Goal: Task Accomplishment & Management: Manage account settings

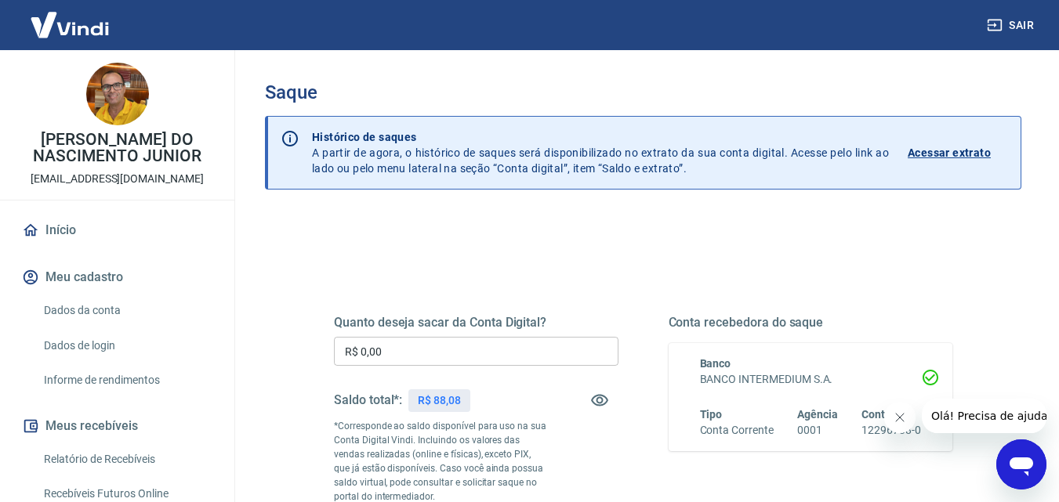
click at [460, 346] on input "R$ 0,00" at bounding box center [476, 351] width 285 height 29
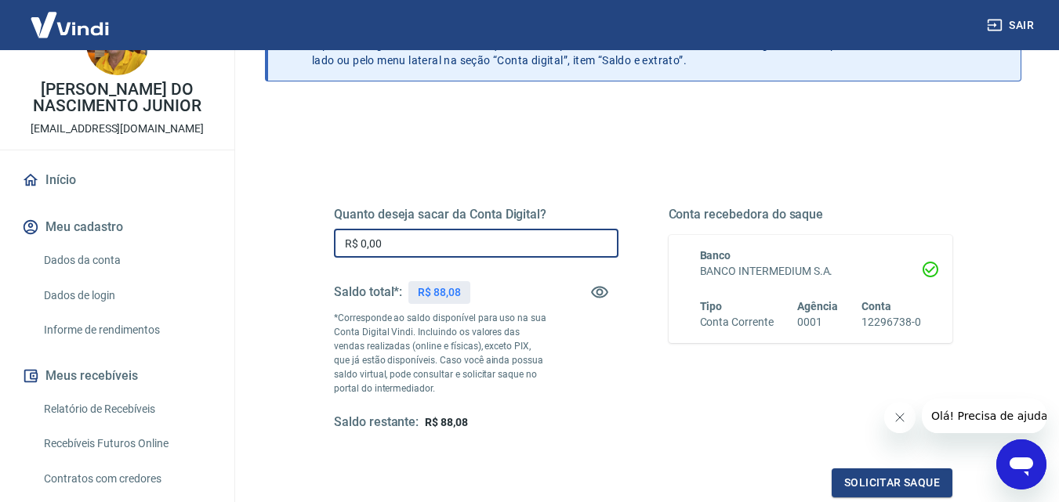
scroll to position [52, 0]
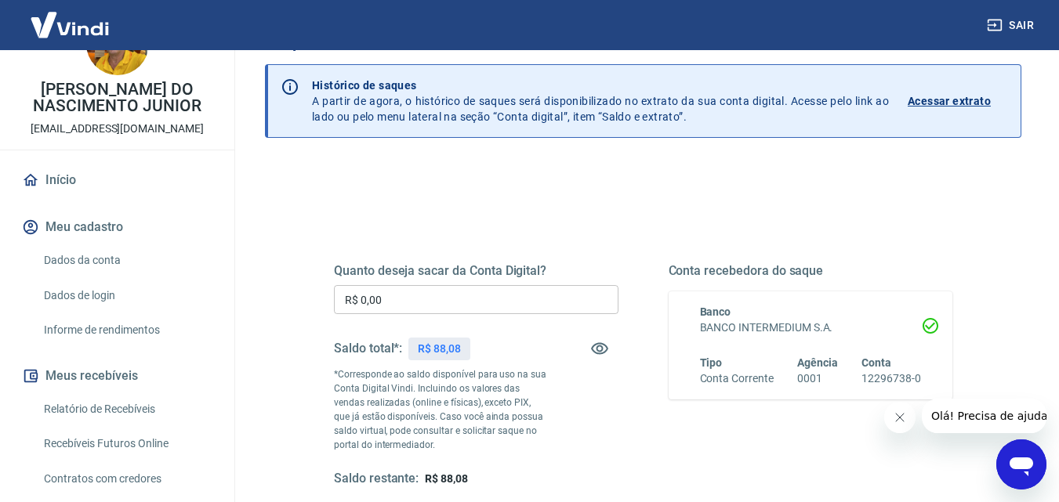
click at [934, 102] on p "Acessar extrato" at bounding box center [949, 101] width 83 height 16
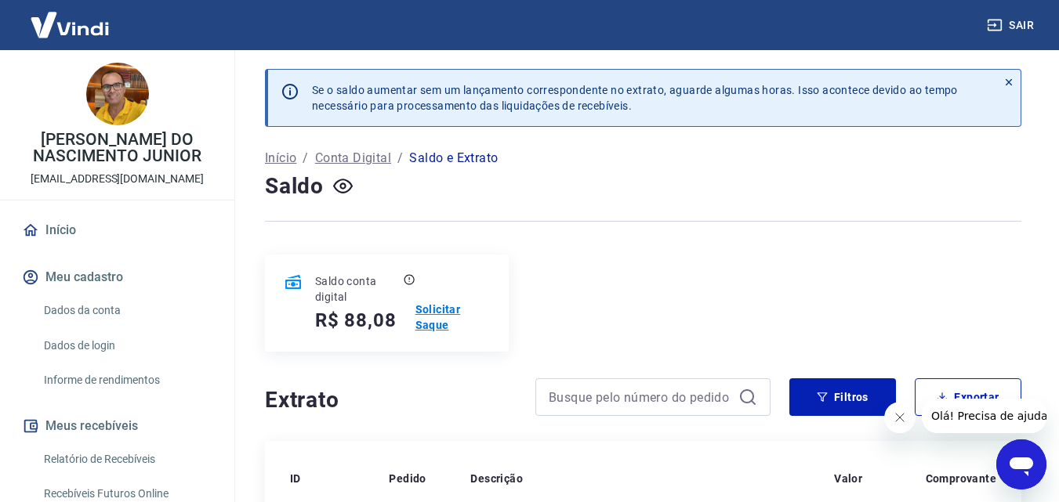
click at [443, 311] on p "Solicitar Saque" at bounding box center [452, 317] width 74 height 31
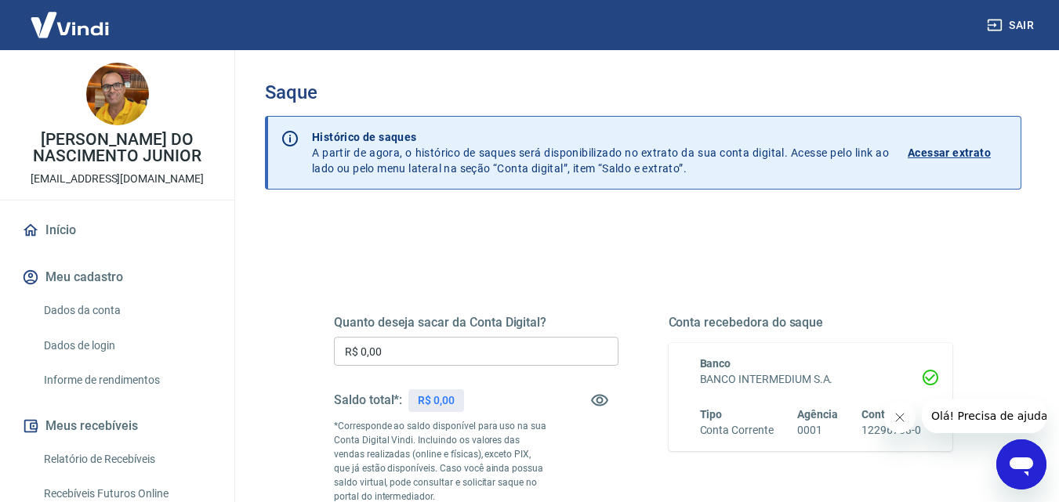
click at [441, 357] on input "R$ 0,00" at bounding box center [476, 351] width 285 height 29
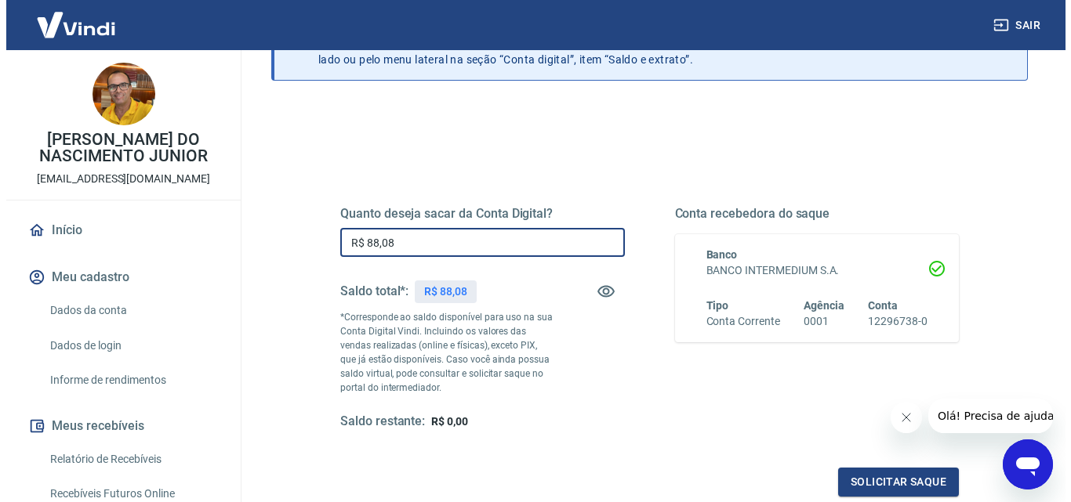
scroll to position [157, 0]
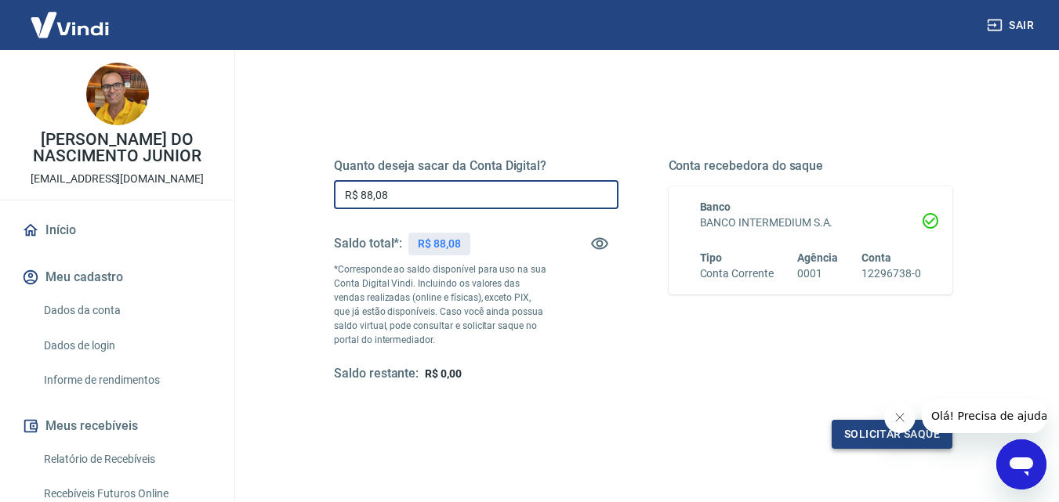
type input "R$ 88,08"
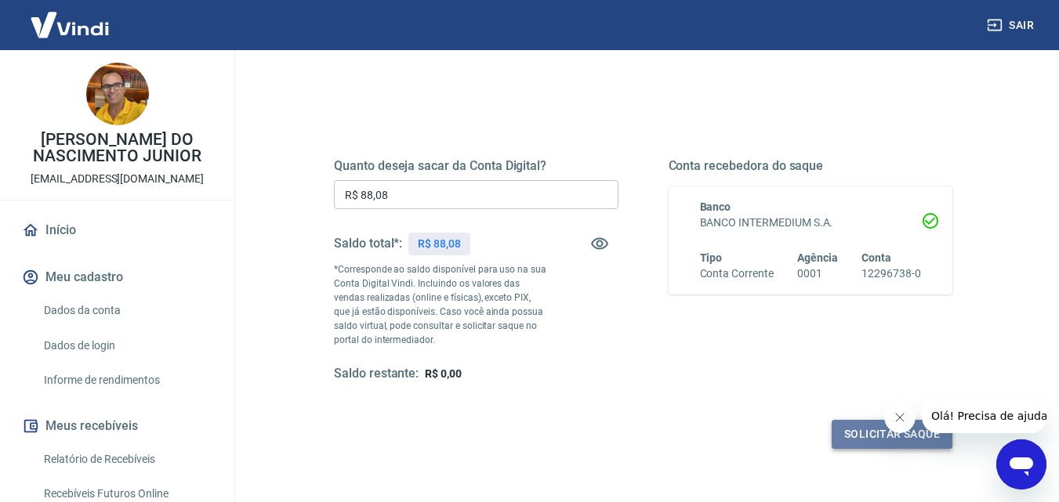
click at [868, 439] on button "Solicitar saque" at bounding box center [892, 434] width 121 height 29
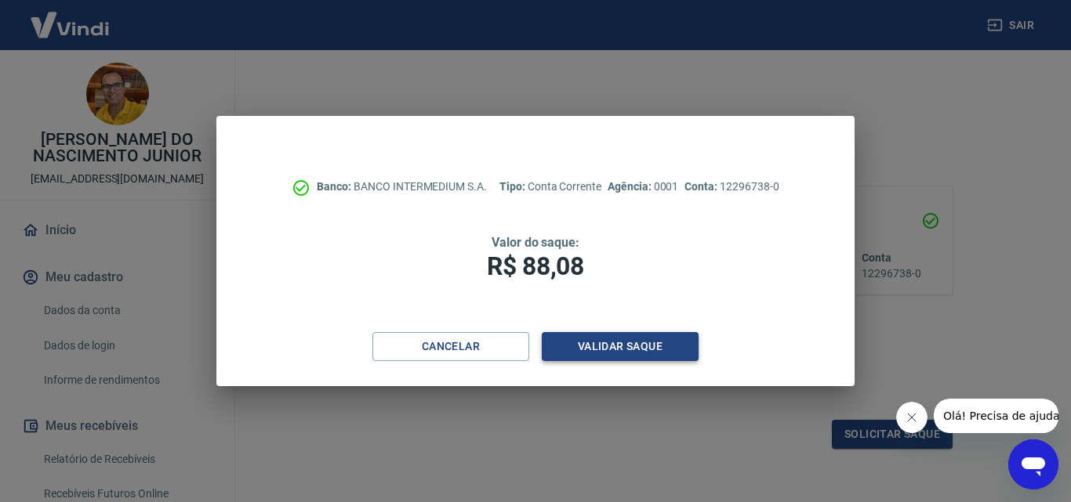
click at [607, 356] on button "Validar saque" at bounding box center [620, 346] width 157 height 29
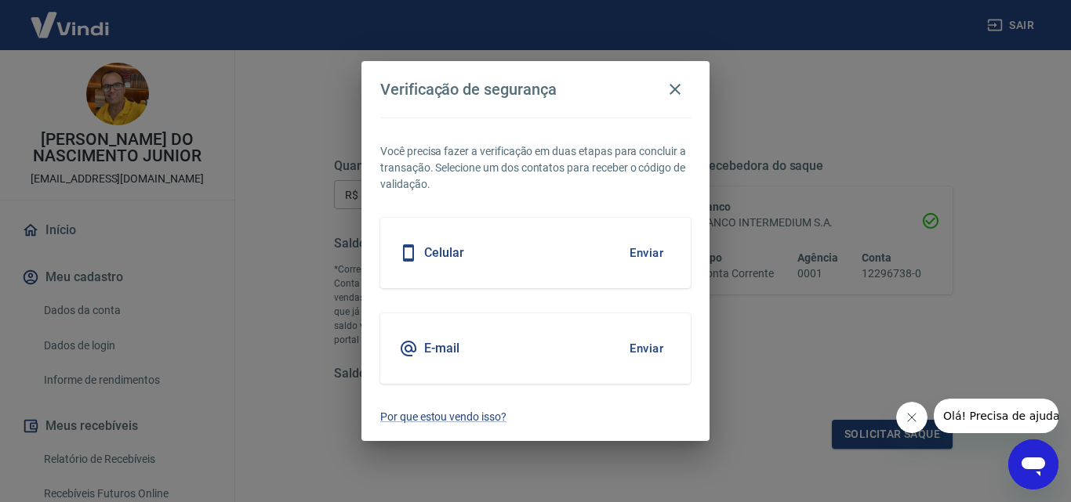
click at [640, 256] on button "Enviar" at bounding box center [646, 253] width 51 height 33
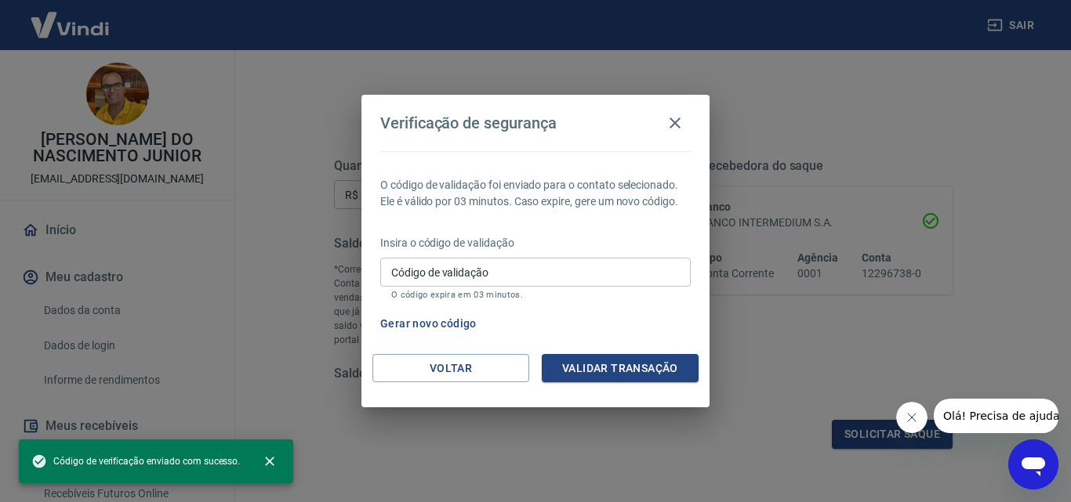
click at [499, 267] on input "Código de validação" at bounding box center [535, 272] width 310 height 29
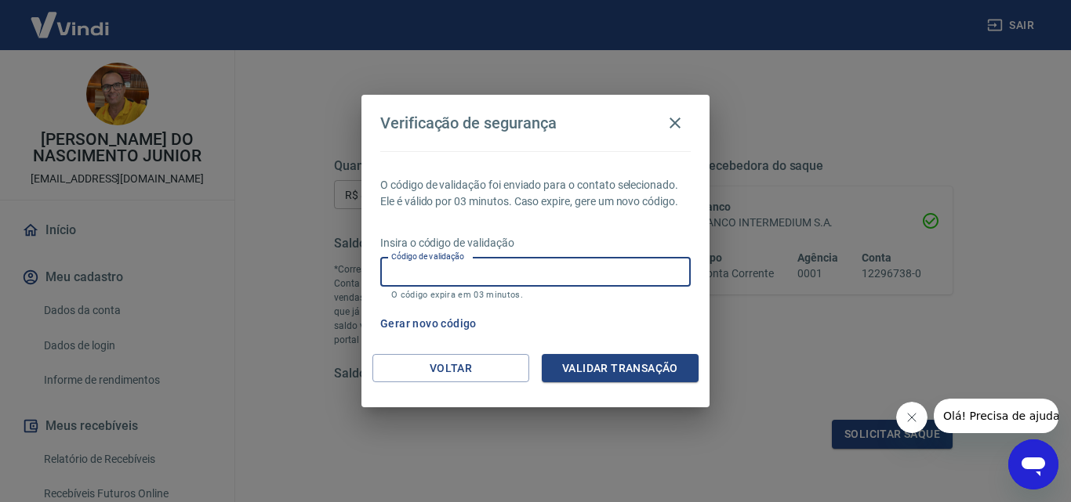
click at [623, 262] on input "Código de validação" at bounding box center [535, 272] width 310 height 29
type input "626535"
click at [666, 384] on div "Voltar Validar transação" at bounding box center [535, 381] width 348 height 54
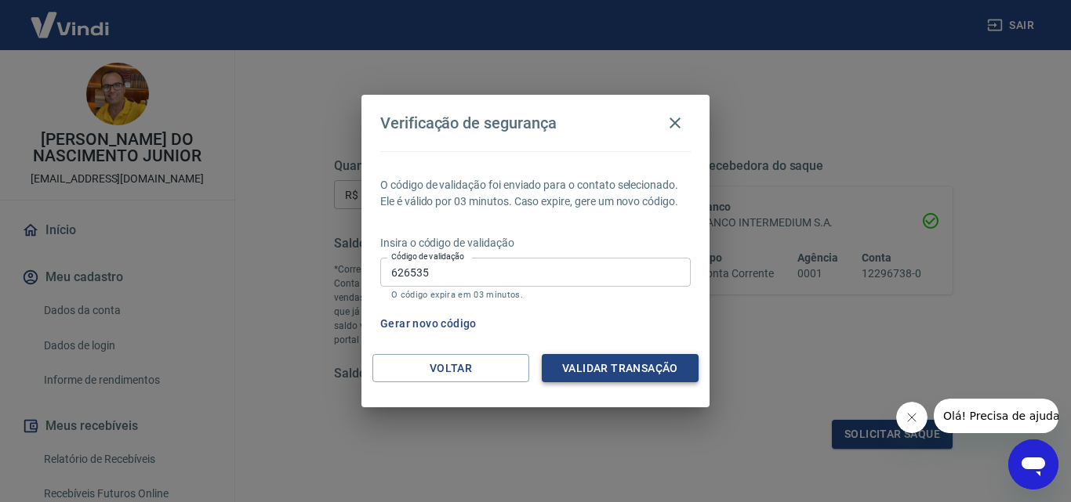
click at [660, 368] on button "Validar transação" at bounding box center [620, 368] width 157 height 29
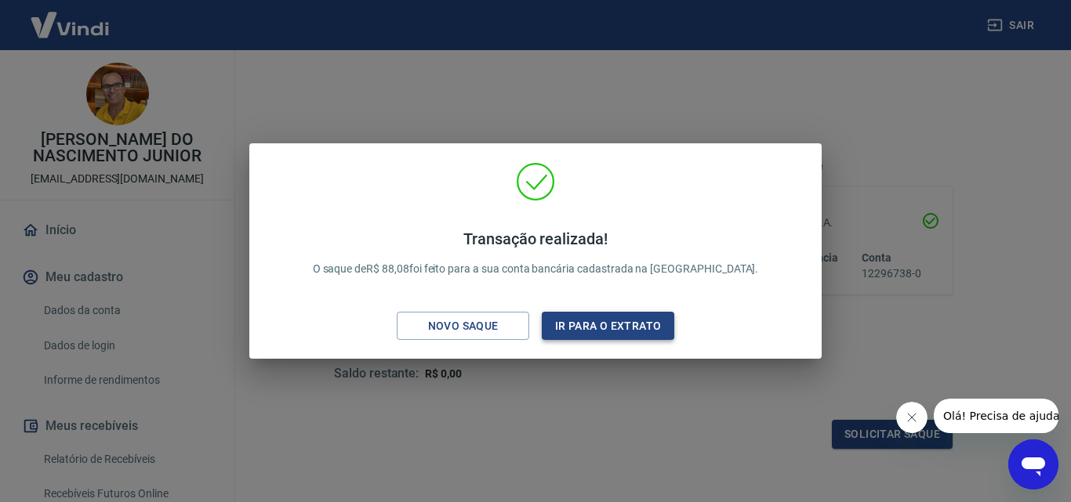
click at [615, 322] on button "Ir para o extrato" at bounding box center [608, 326] width 132 height 29
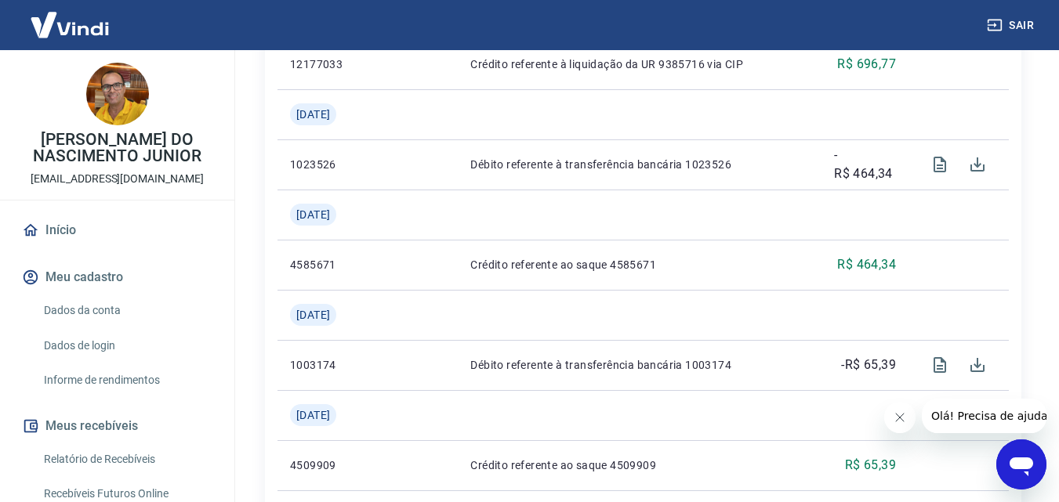
scroll to position [1176, 0]
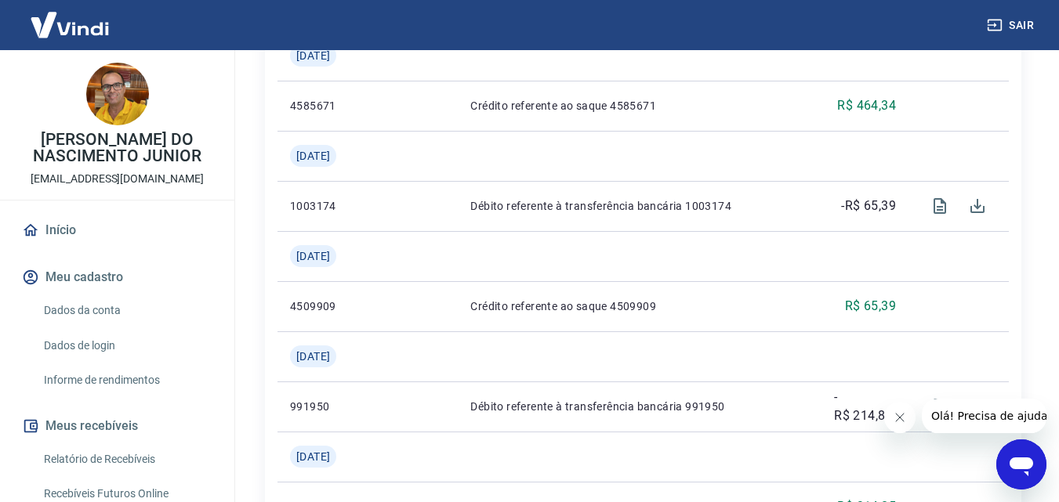
click at [901, 422] on icon "Fechar mensagem da empresa" at bounding box center [899, 418] width 13 height 13
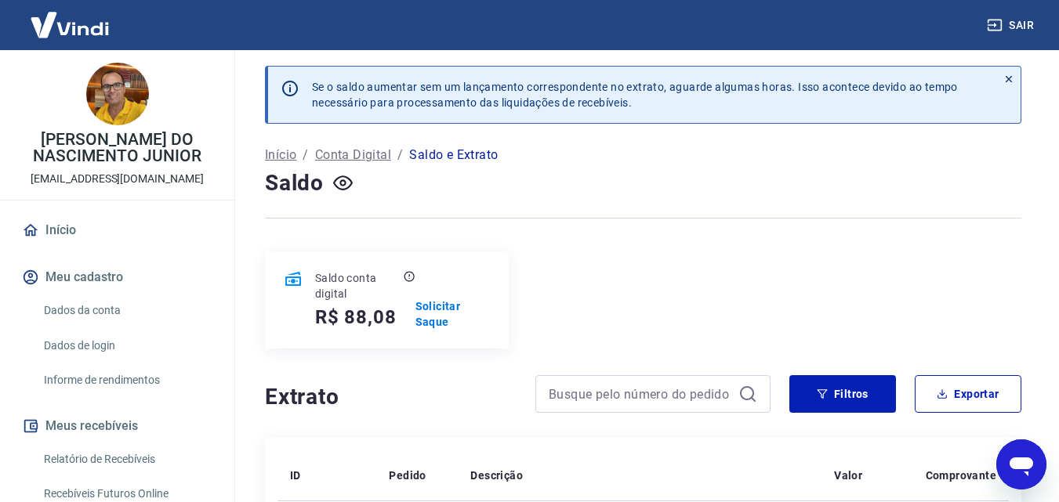
scroll to position [0, 0]
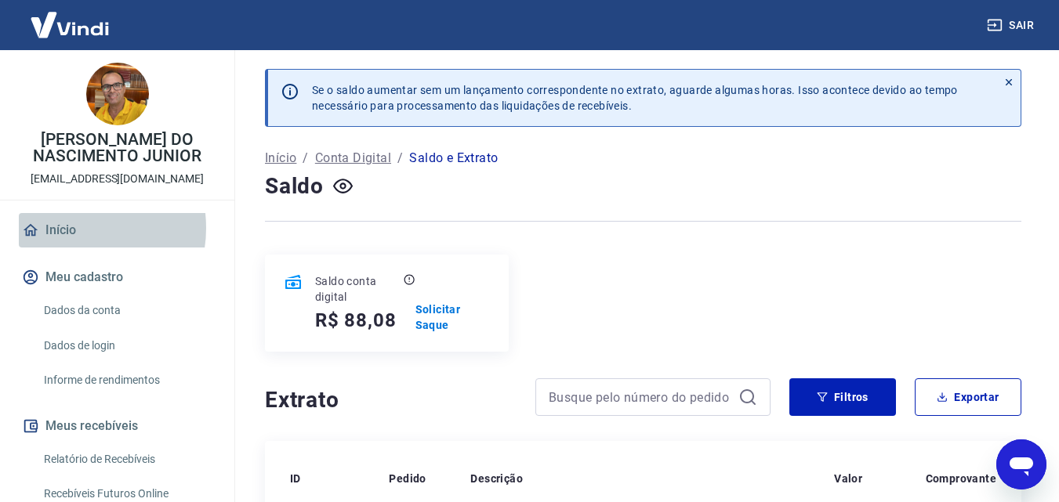
click at [71, 228] on link "Início" at bounding box center [117, 230] width 197 height 34
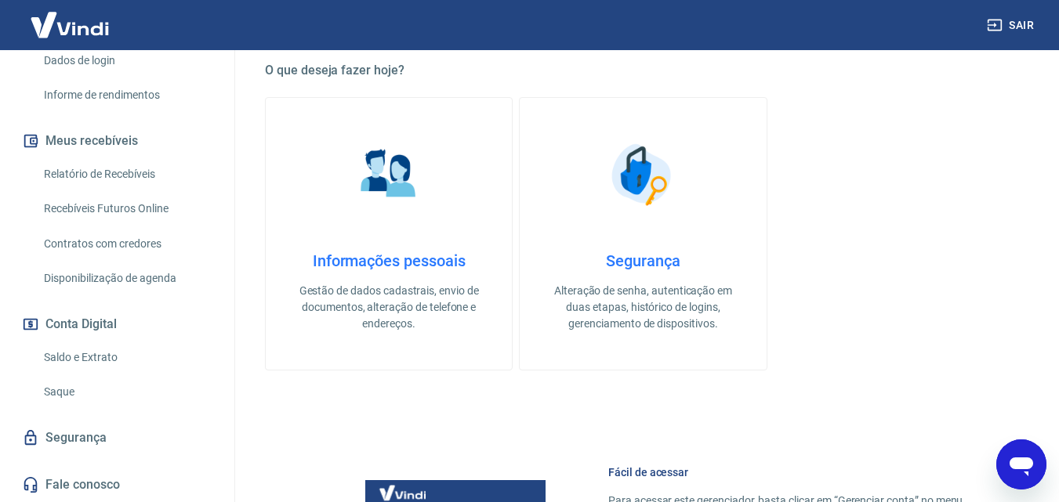
scroll to position [314, 0]
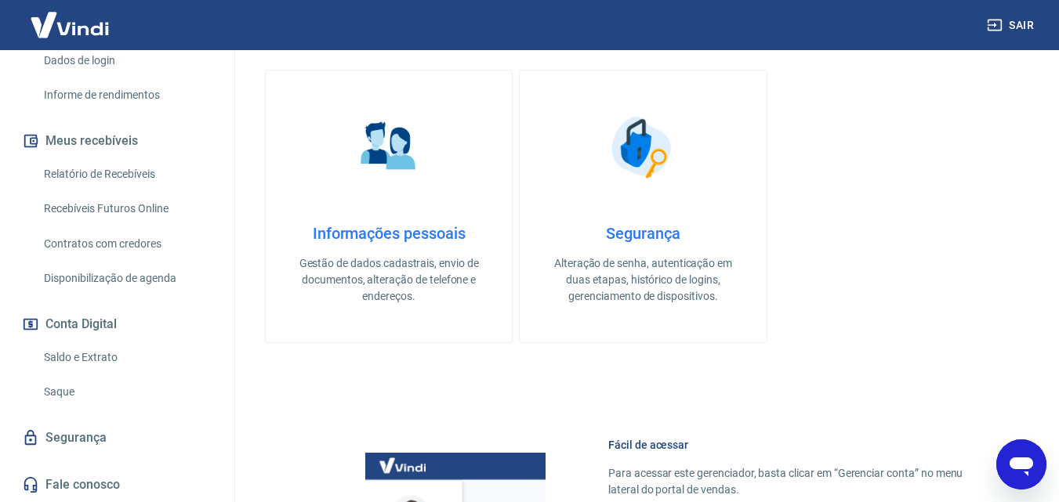
drag, startPoint x: 1017, startPoint y: 459, endPoint x: 2014, endPoint y: 899, distance: 1089.7
click at [1017, 459] on icon "Abrir janela de mensagens" at bounding box center [1022, 467] width 24 height 19
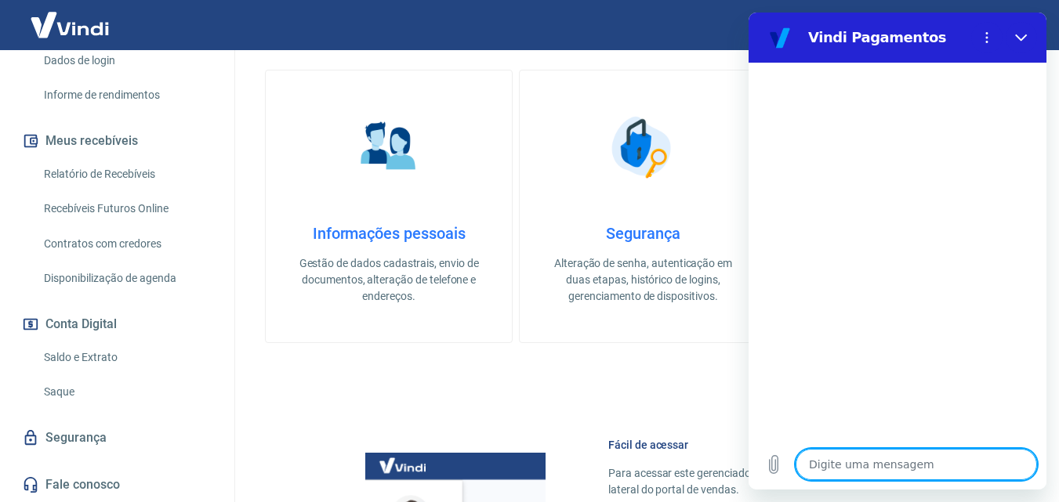
scroll to position [470, 0]
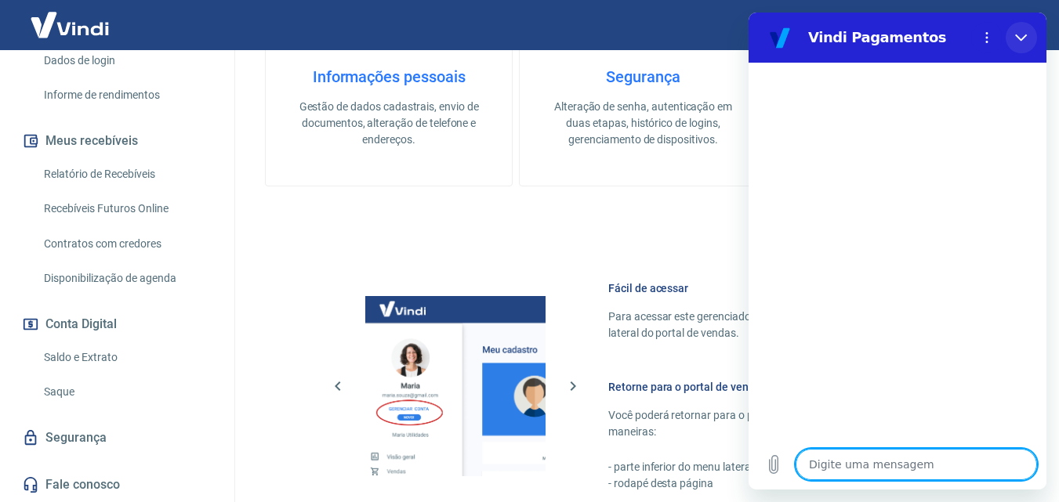
click at [1026, 36] on icon "Fechar" at bounding box center [1021, 37] width 12 height 7
type textarea "x"
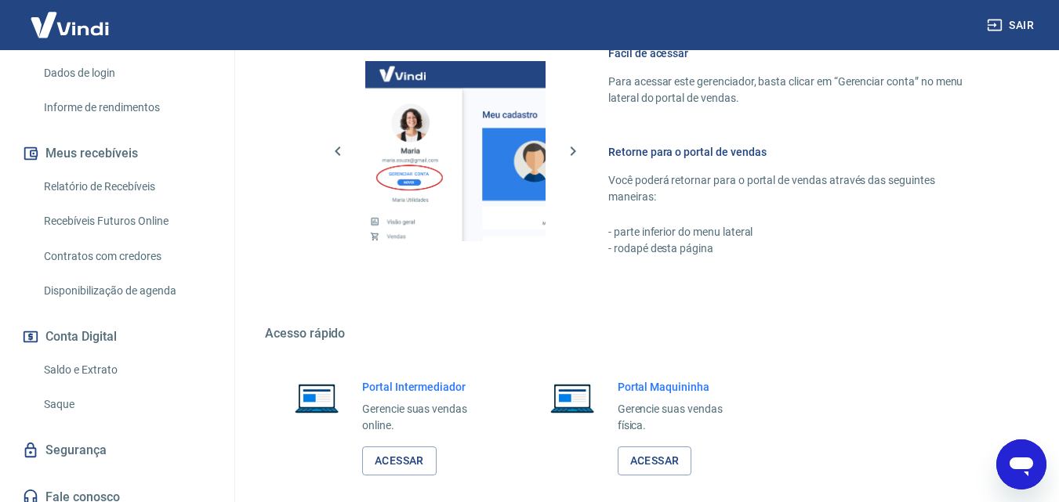
scroll to position [285, 0]
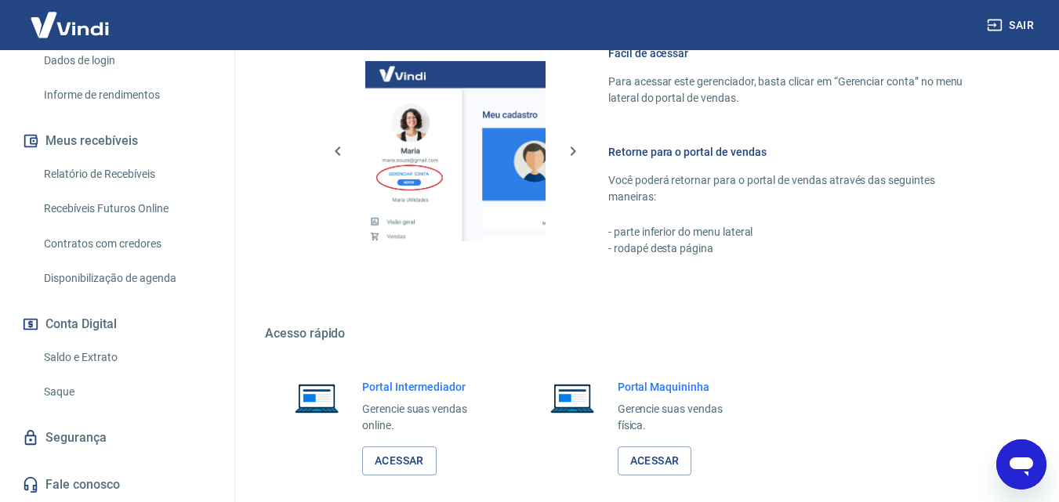
click at [72, 321] on button "Conta Digital" at bounding box center [117, 324] width 197 height 34
click at [67, 392] on link "Saque" at bounding box center [127, 392] width 178 height 32
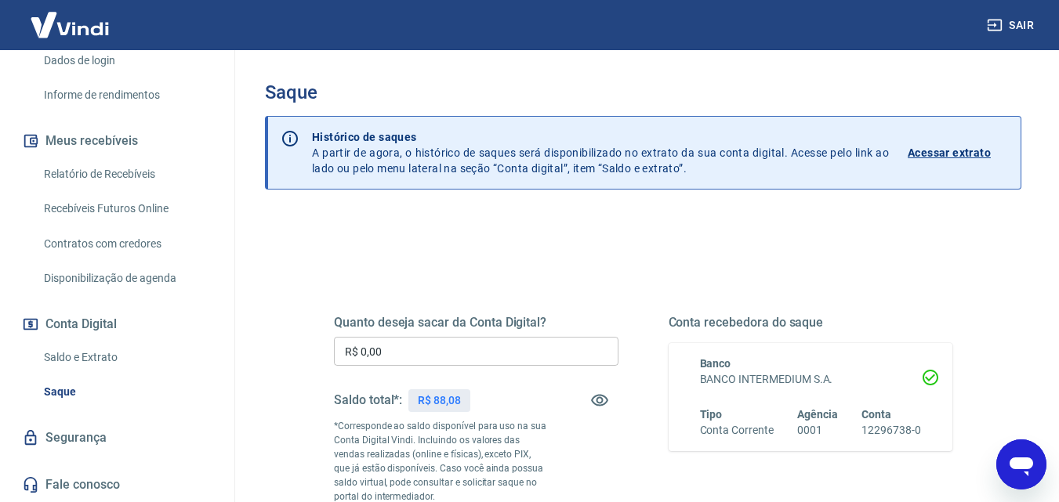
click at [960, 147] on p "Acessar extrato" at bounding box center [949, 153] width 83 height 16
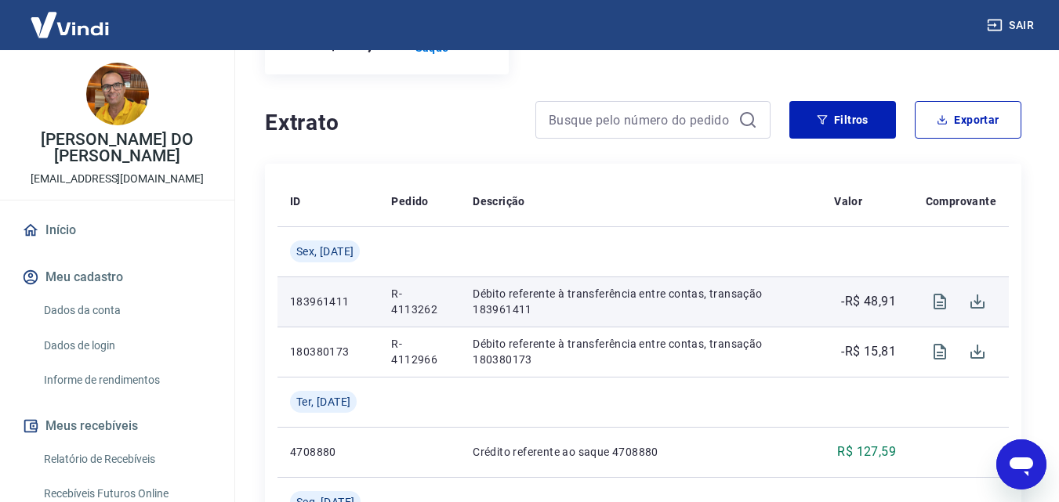
scroll to position [314, 0]
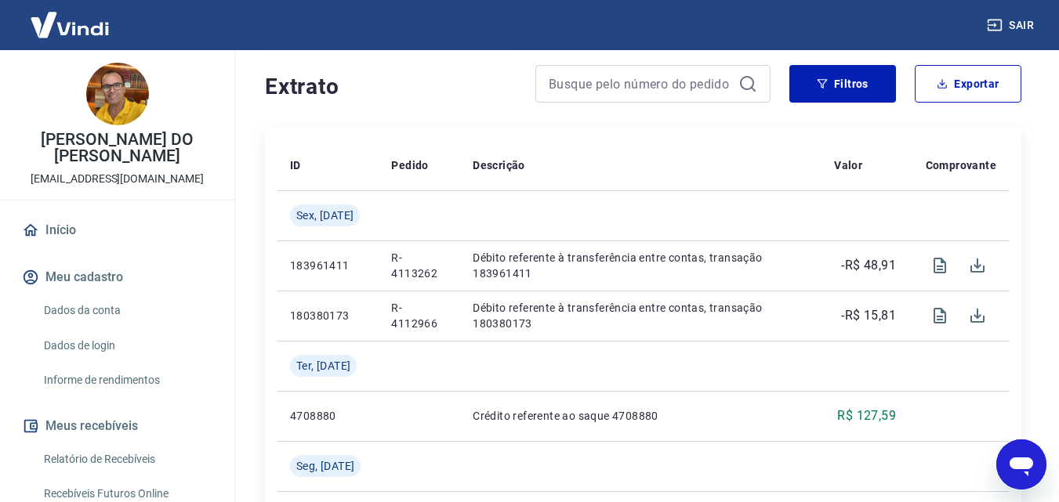
click at [100, 459] on link "Relatório de Recebíveis" at bounding box center [127, 460] width 178 height 32
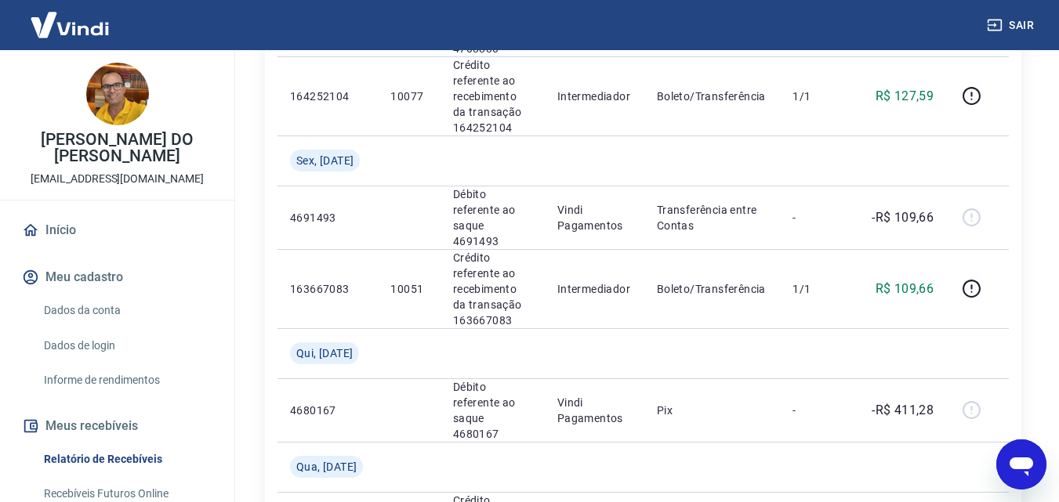
click at [64, 228] on link "Início" at bounding box center [117, 230] width 197 height 34
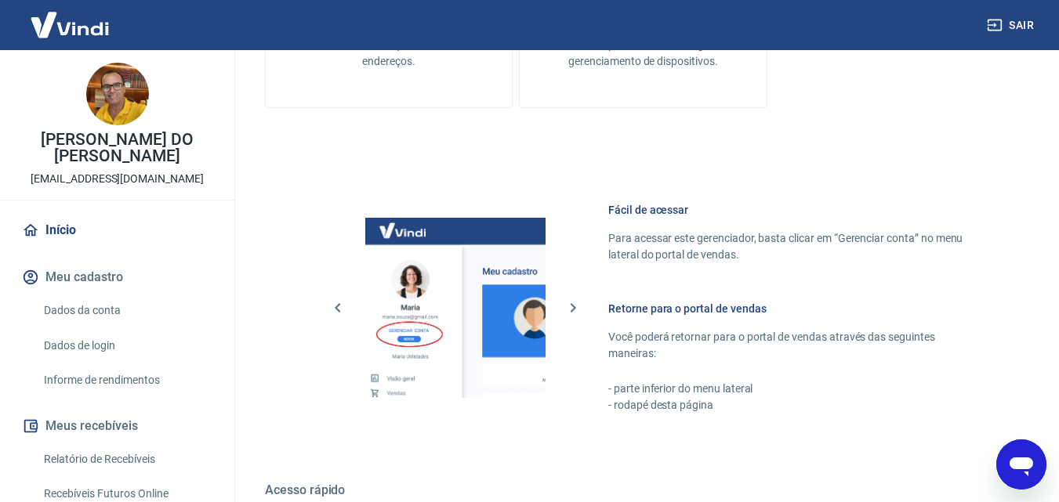
scroll to position [157, 0]
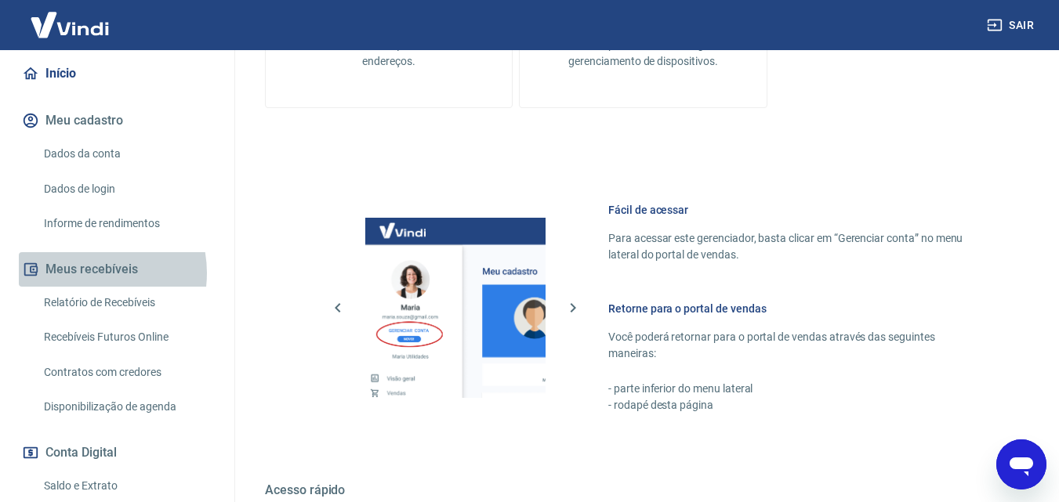
click at [82, 273] on button "Meus recebíveis" at bounding box center [117, 269] width 197 height 34
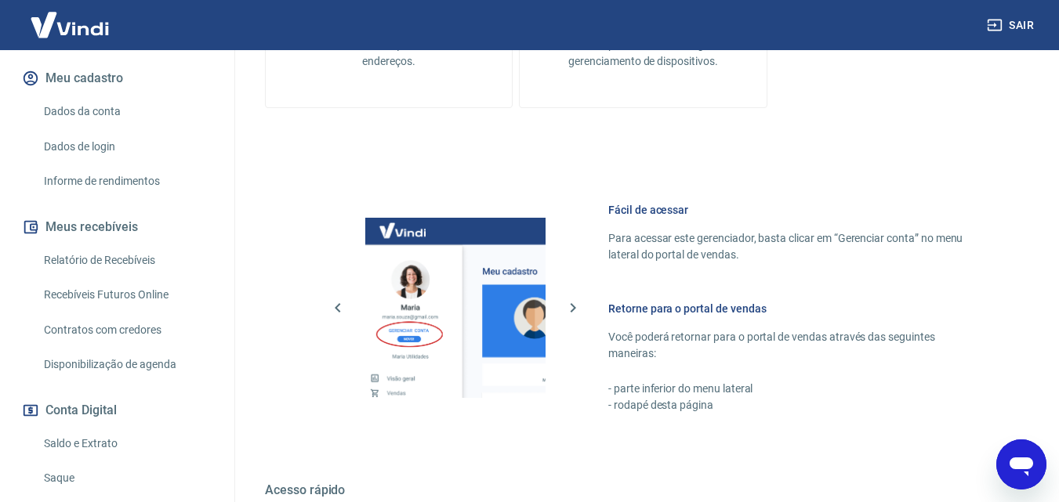
scroll to position [235, 0]
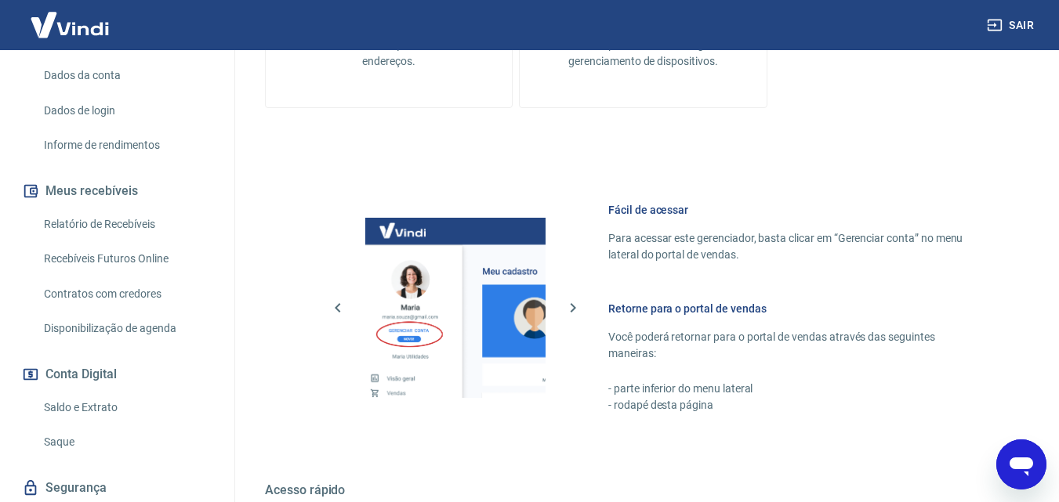
click at [103, 327] on link "Disponibilização de agenda" at bounding box center [127, 329] width 178 height 32
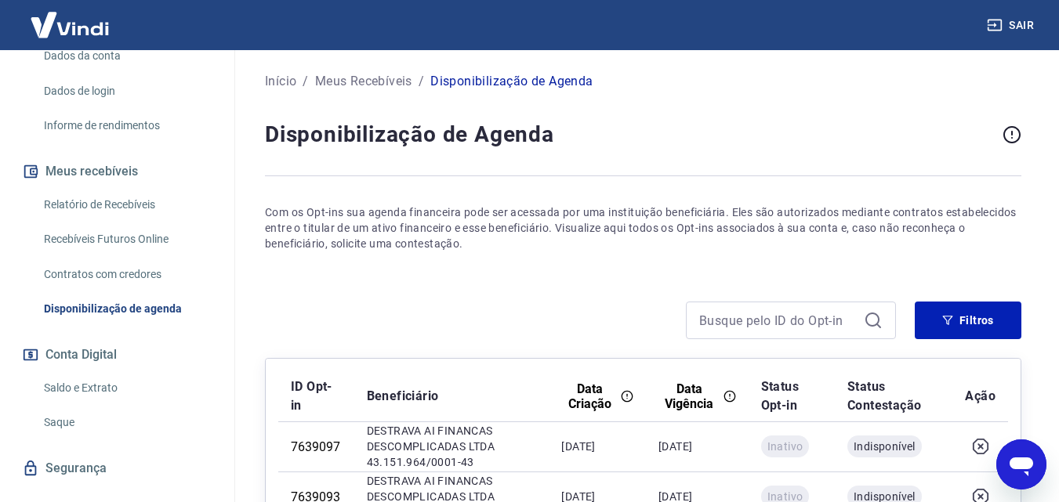
scroll to position [285, 0]
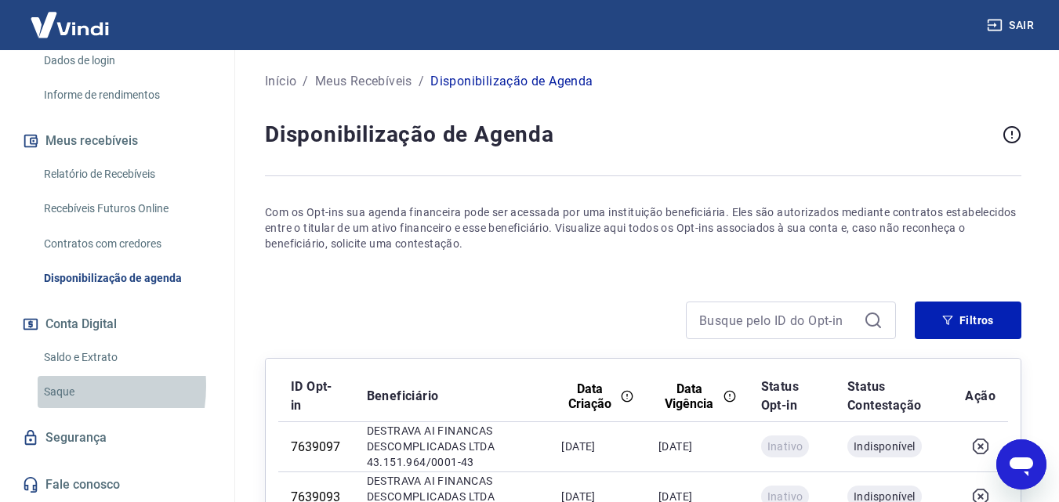
click at [50, 386] on link "Saque" at bounding box center [127, 392] width 178 height 32
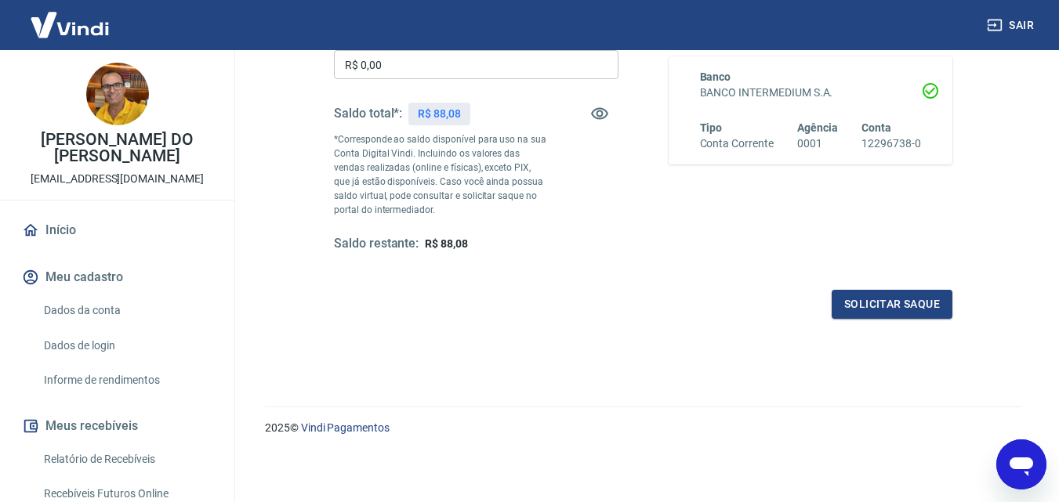
click at [129, 120] on img at bounding box center [117, 94] width 63 height 63
click at [125, 96] on img at bounding box center [117, 94] width 63 height 63
click at [112, 163] on p "[PERSON_NAME] DO NASCIMENTO JUNIOR" at bounding box center [117, 148] width 209 height 33
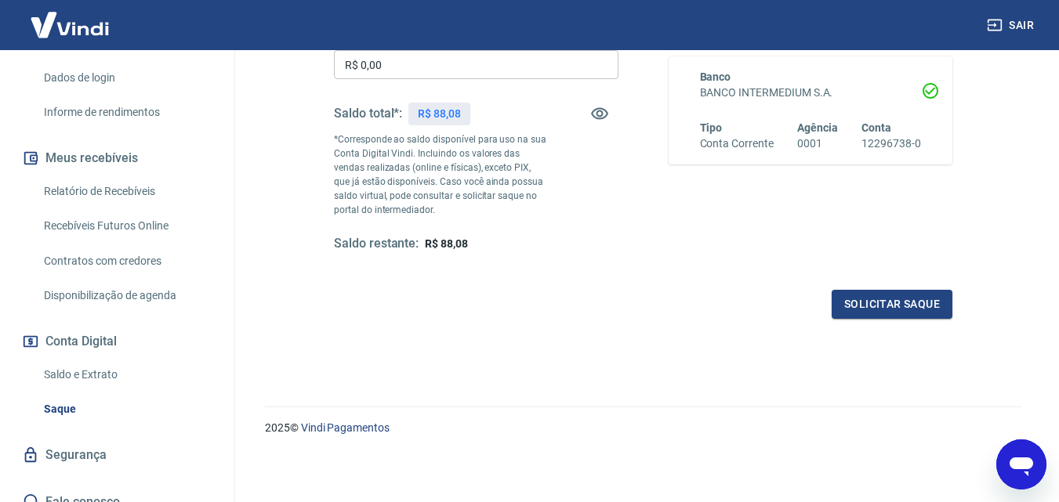
scroll to position [285, 0]
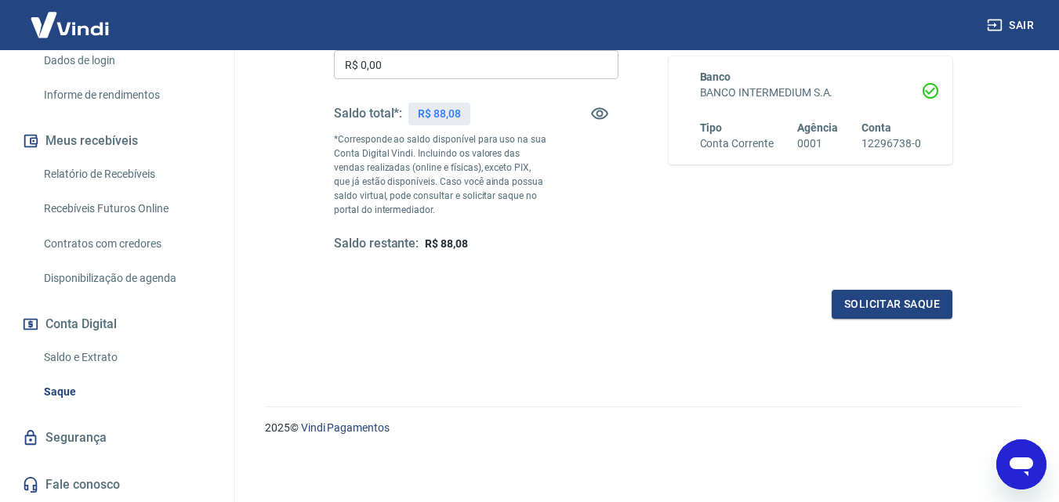
click at [72, 440] on link "Segurança" at bounding box center [117, 438] width 197 height 34
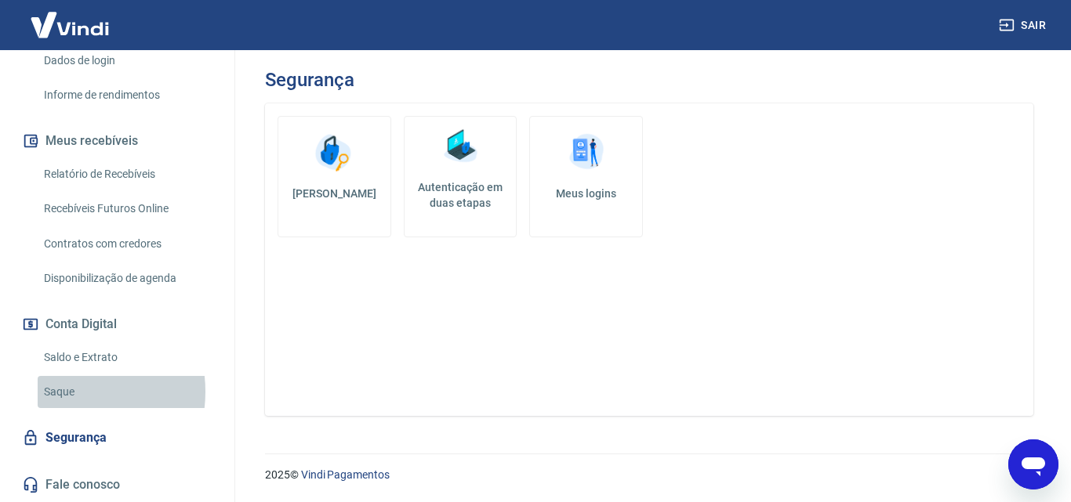
click at [60, 392] on link "Saque" at bounding box center [127, 392] width 178 height 32
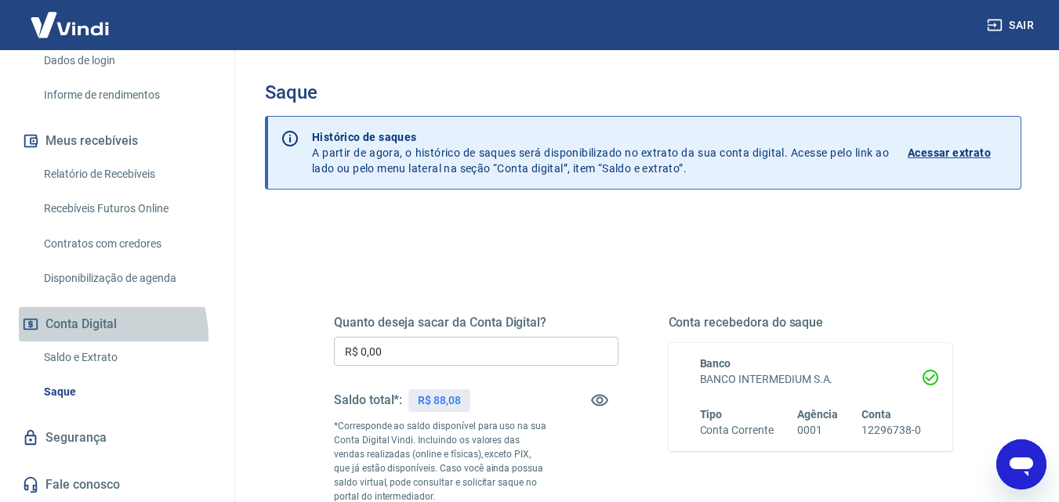
click at [75, 339] on button "Conta Digital" at bounding box center [117, 324] width 197 height 34
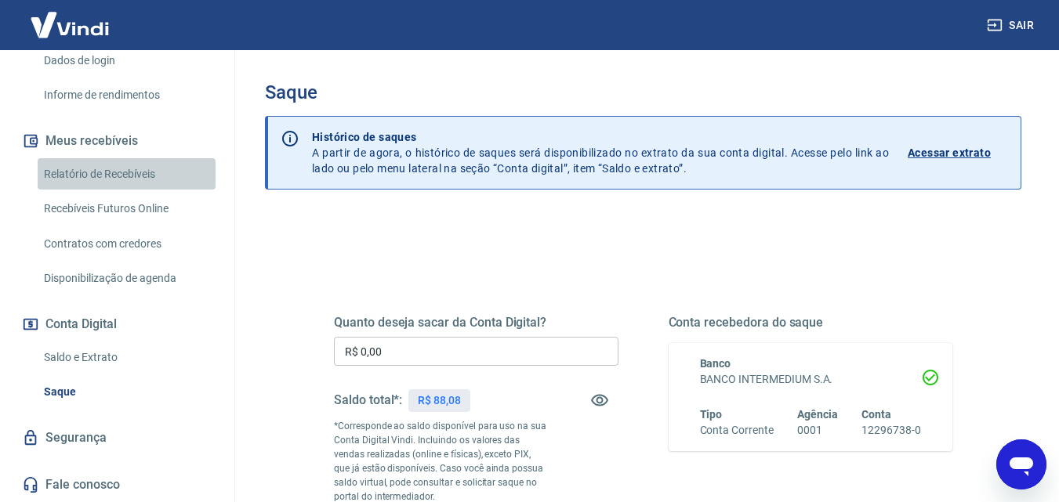
click at [147, 170] on link "Relatório de Recebíveis" at bounding box center [127, 174] width 178 height 32
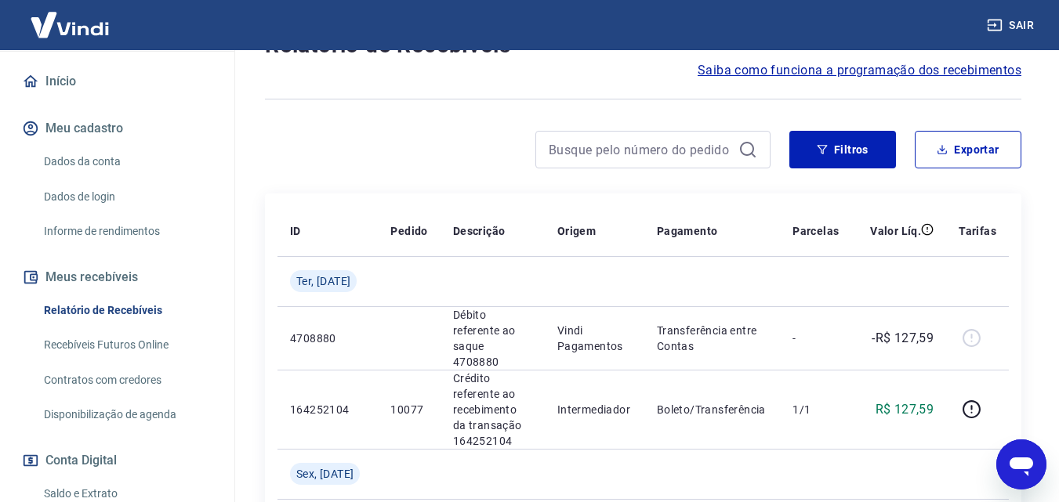
scroll to position [129, 0]
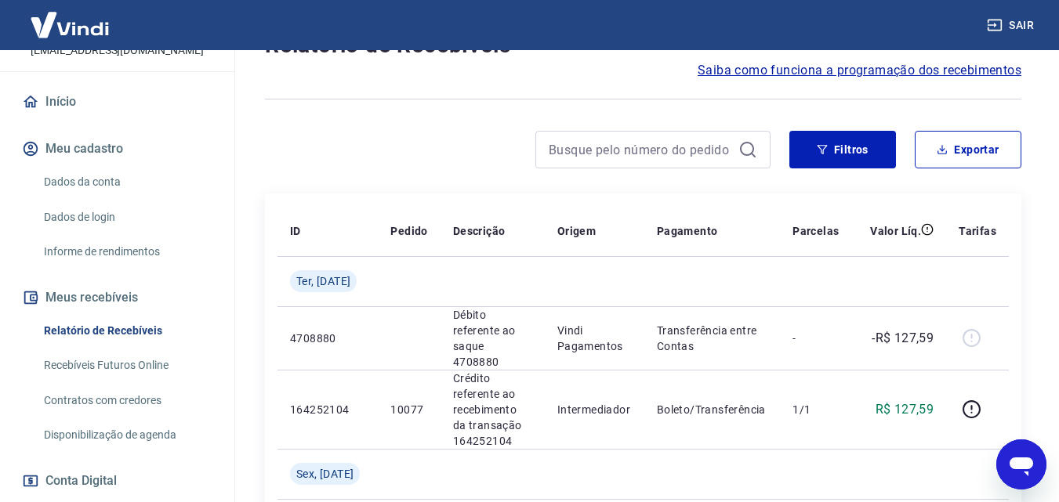
click at [118, 248] on link "Informe de rendimentos" at bounding box center [127, 252] width 178 height 32
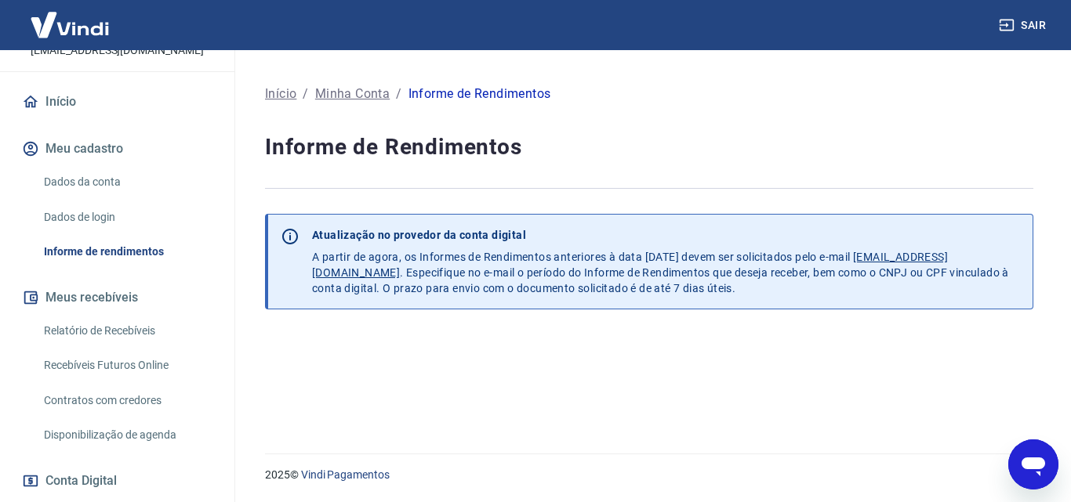
click at [103, 328] on link "Relatório de Recebíveis" at bounding box center [127, 331] width 178 height 32
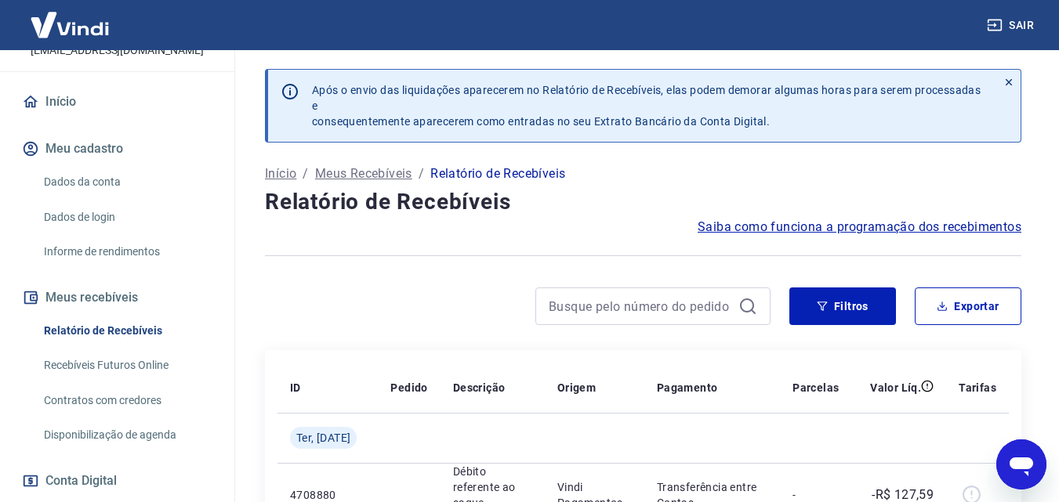
click at [1011, 78] on icon at bounding box center [1008, 82] width 11 height 11
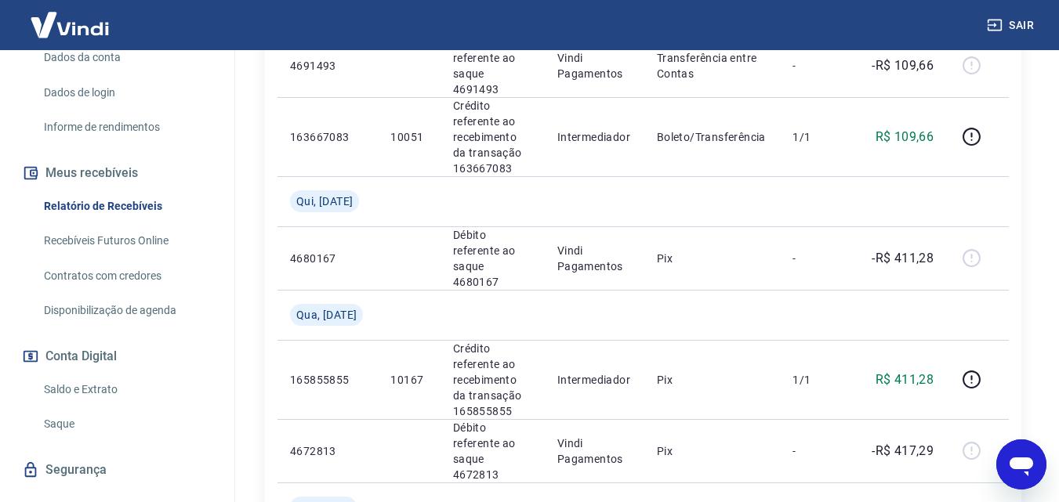
scroll to position [285, 0]
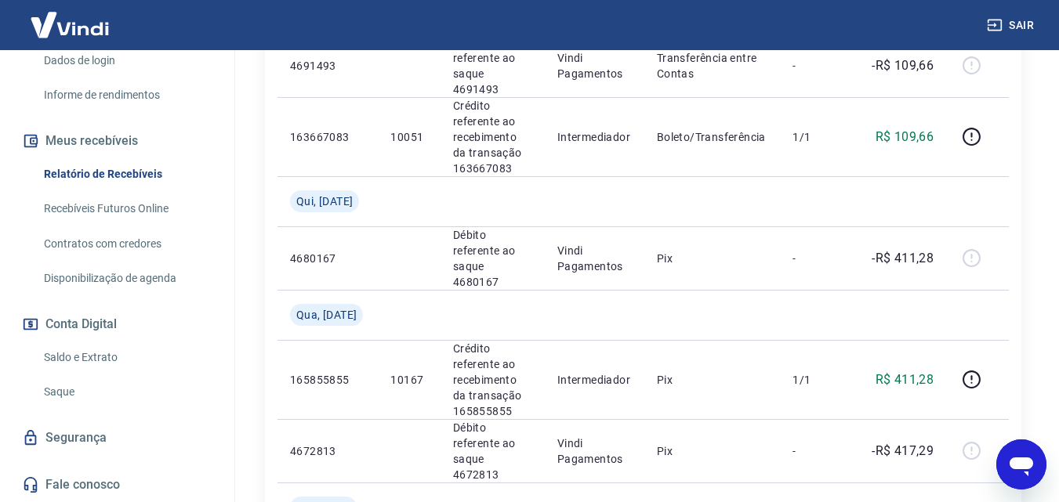
click at [63, 398] on link "Saque" at bounding box center [127, 392] width 178 height 32
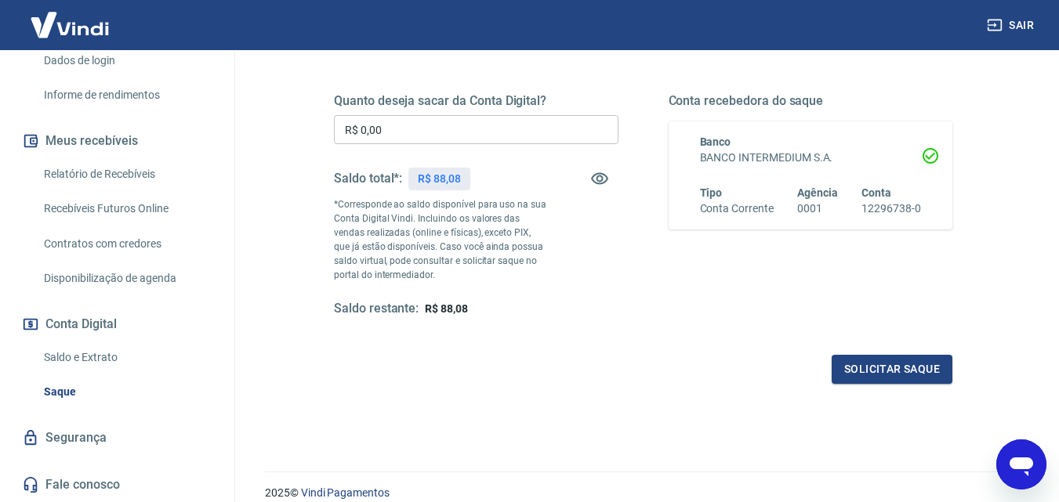
scroll to position [235, 0]
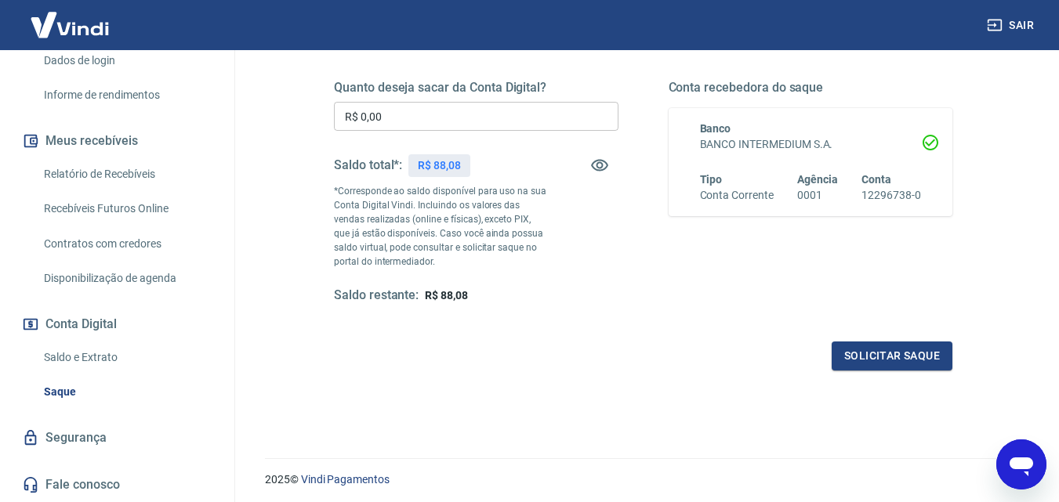
click at [99, 275] on link "Disponibilização de agenda" at bounding box center [127, 279] width 178 height 32
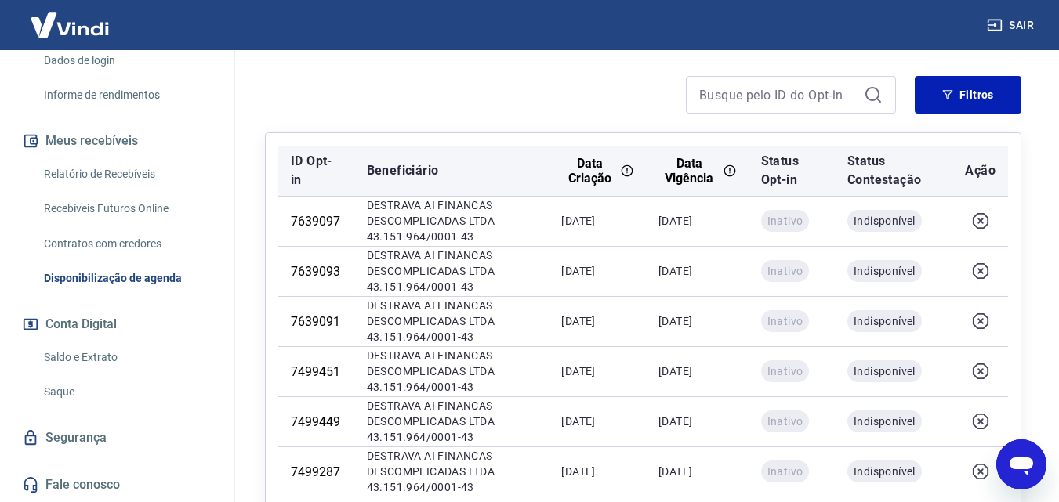
scroll to position [235, 0]
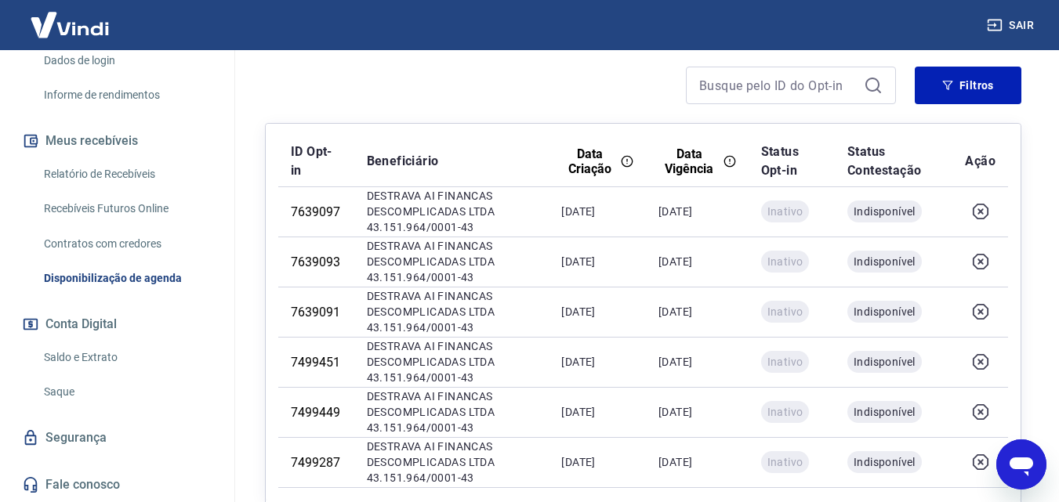
click at [93, 242] on link "Contratos com credores" at bounding box center [127, 244] width 178 height 32
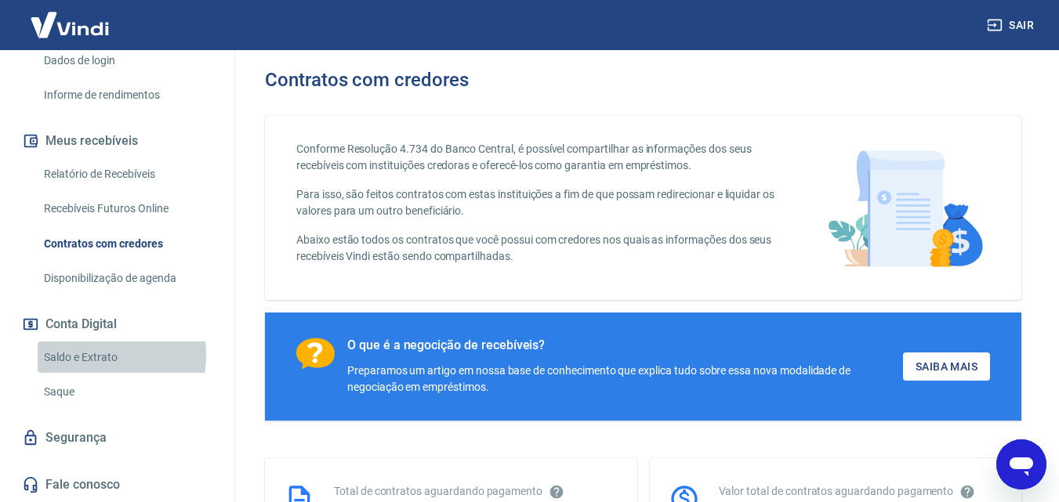
click at [86, 354] on link "Saldo e Extrato" at bounding box center [127, 358] width 178 height 32
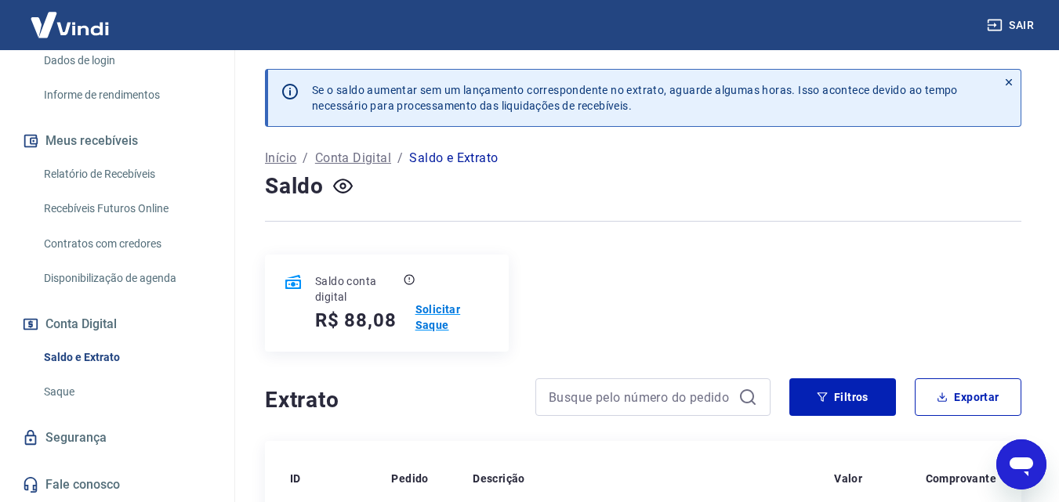
click at [429, 303] on p "Solicitar Saque" at bounding box center [452, 317] width 74 height 31
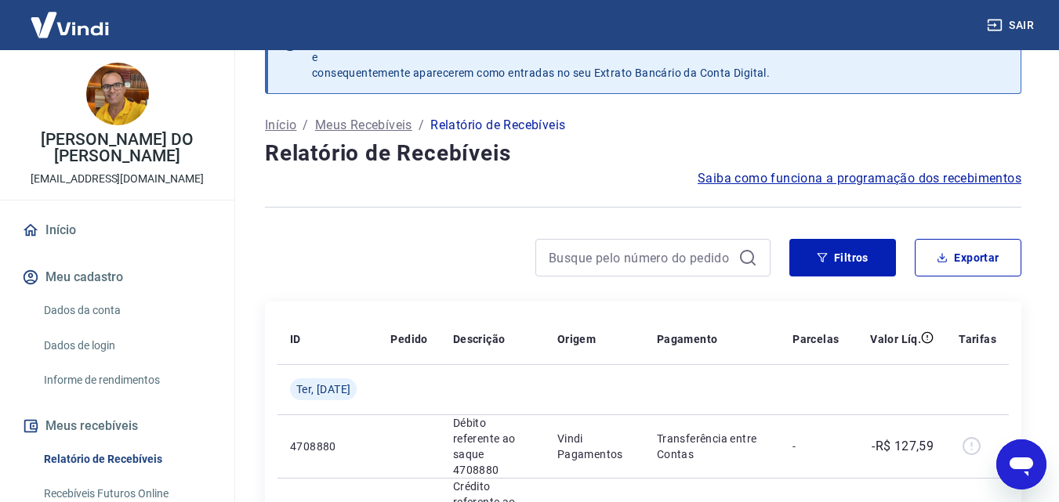
scroll to position [2035, 0]
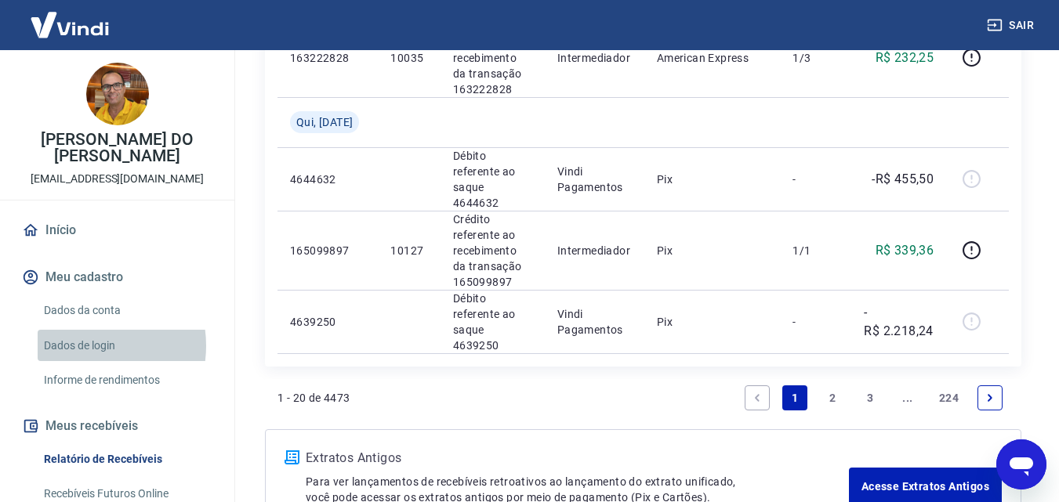
click at [82, 346] on link "Dados de login" at bounding box center [127, 346] width 178 height 32
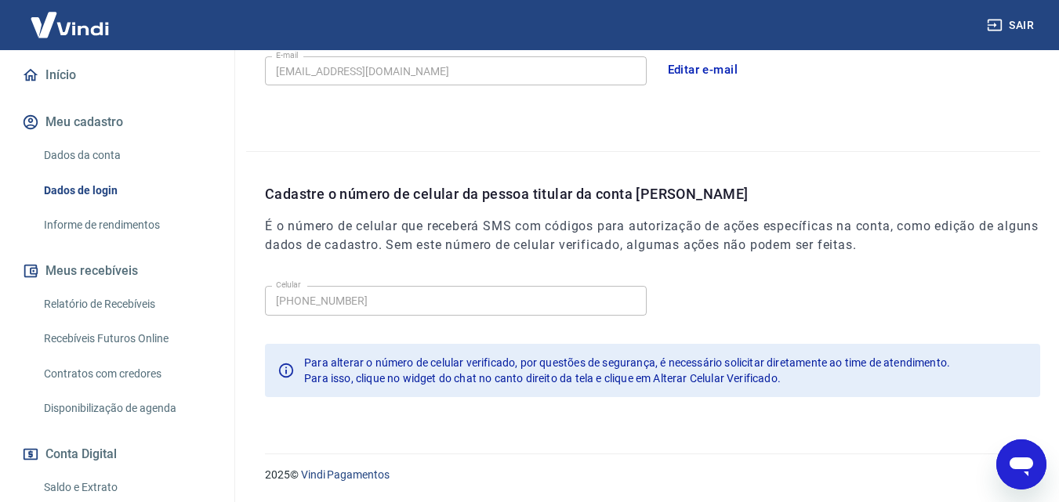
scroll to position [157, 0]
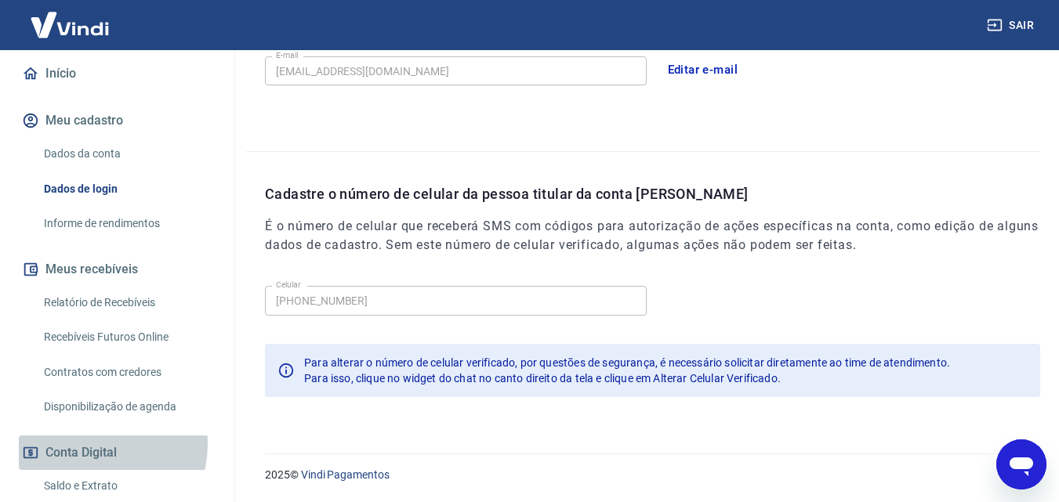
click at [85, 444] on button "Conta Digital" at bounding box center [117, 453] width 197 height 34
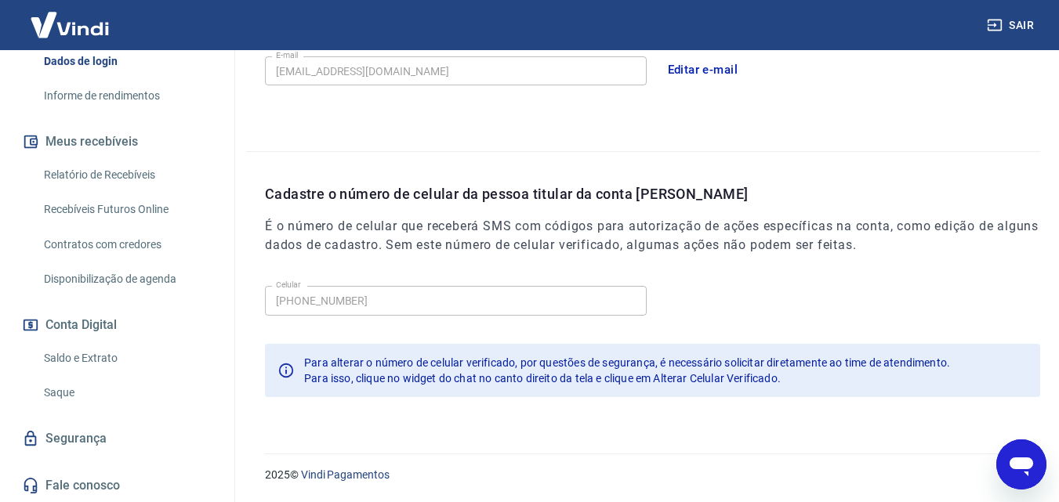
scroll to position [285, 0]
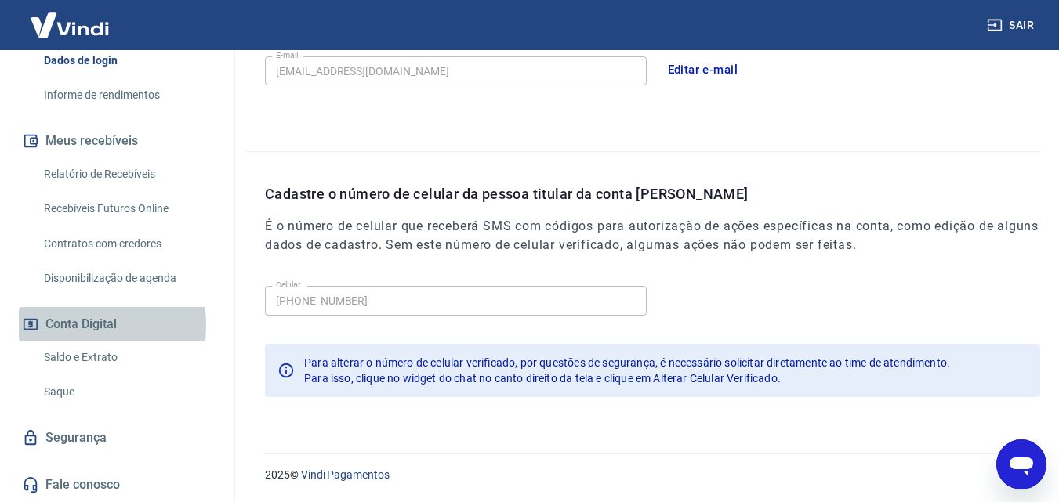
click at [61, 324] on button "Conta Digital" at bounding box center [117, 324] width 197 height 34
click at [27, 323] on icon "button" at bounding box center [30, 324] width 17 height 17
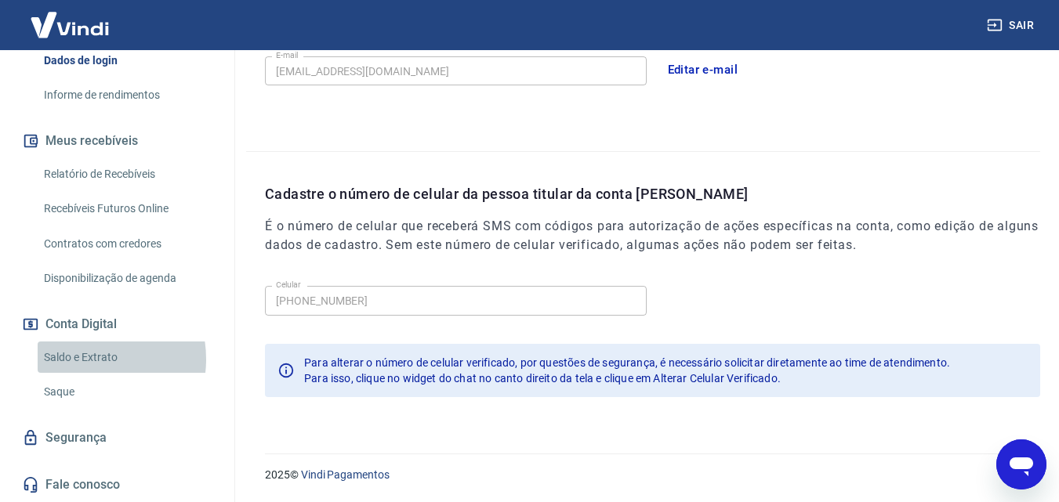
click at [85, 359] on link "Saldo e Extrato" at bounding box center [127, 358] width 178 height 32
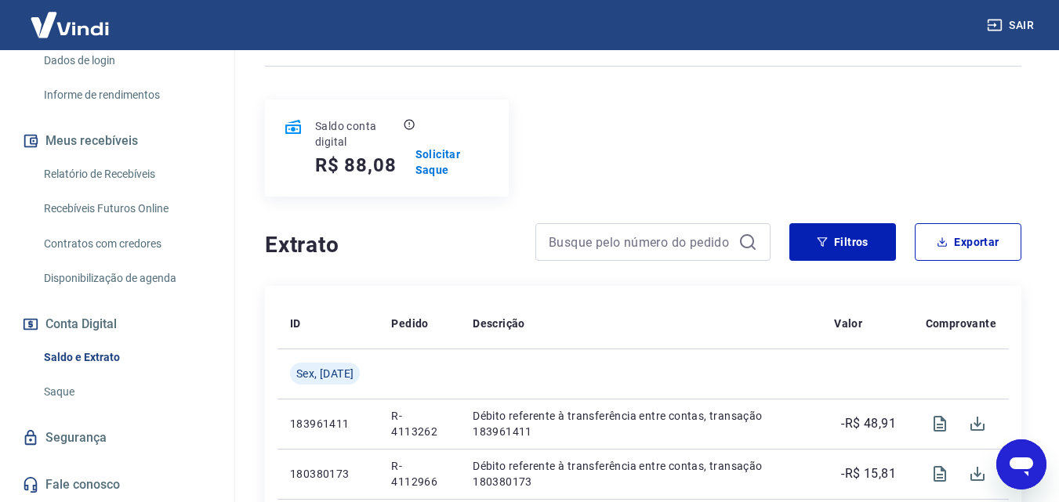
scroll to position [157, 0]
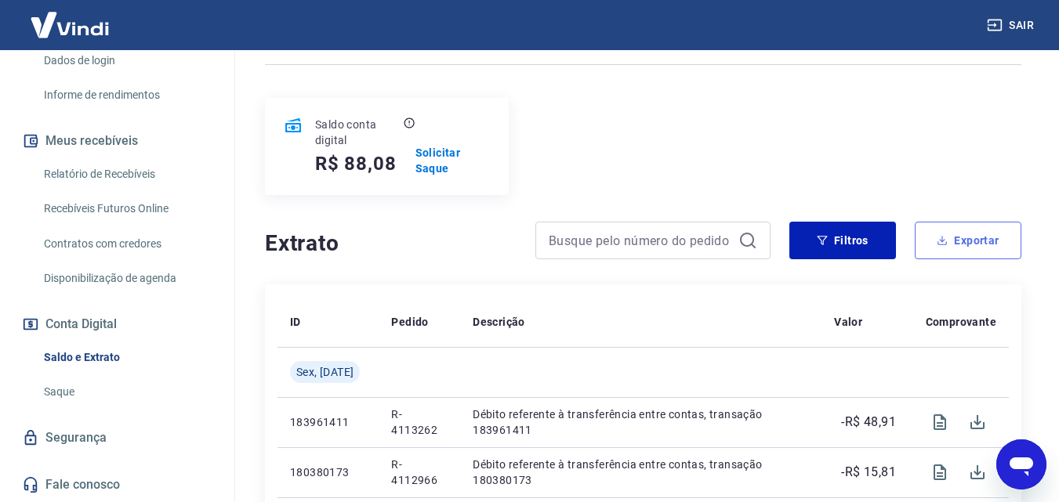
click at [963, 238] on button "Exportar" at bounding box center [968, 241] width 107 height 38
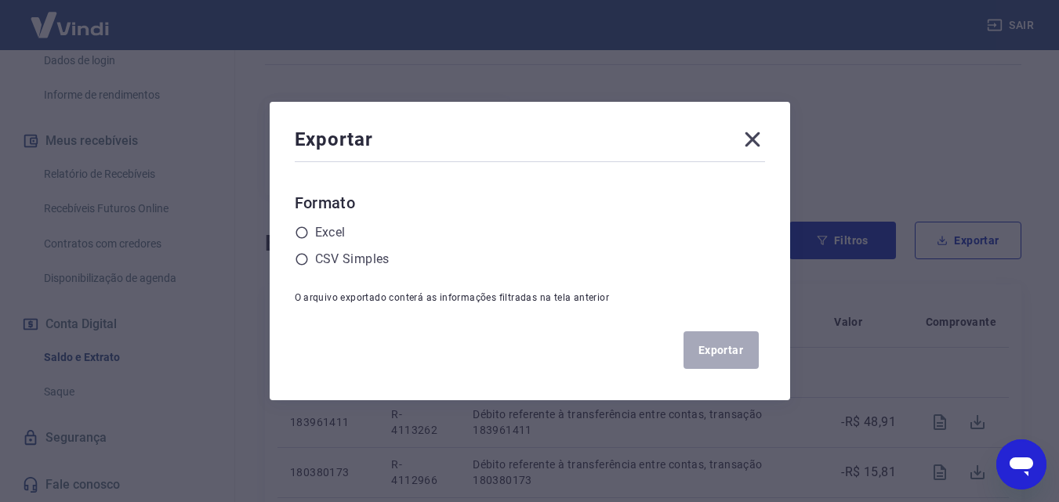
click at [756, 140] on icon at bounding box center [752, 139] width 25 height 25
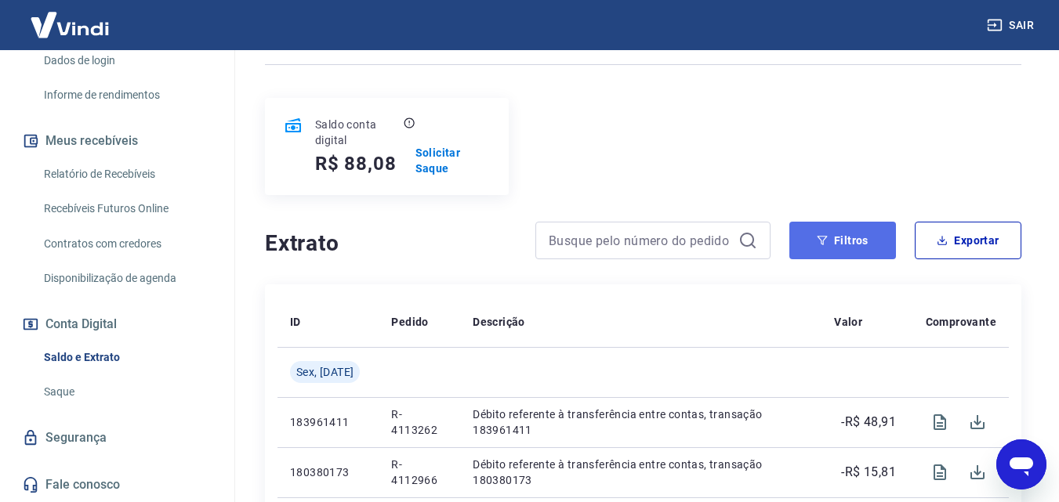
click at [831, 251] on button "Filtros" at bounding box center [842, 241] width 107 height 38
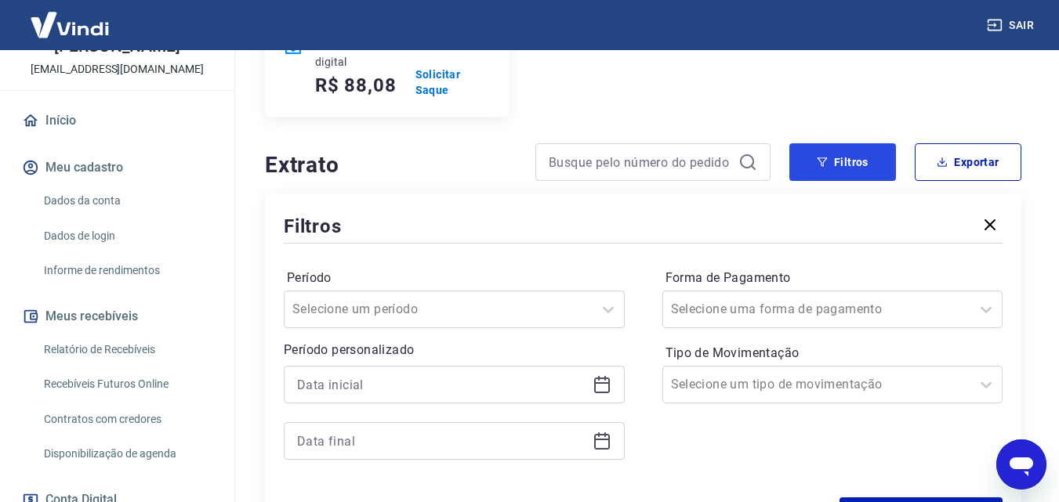
scroll to position [0, 0]
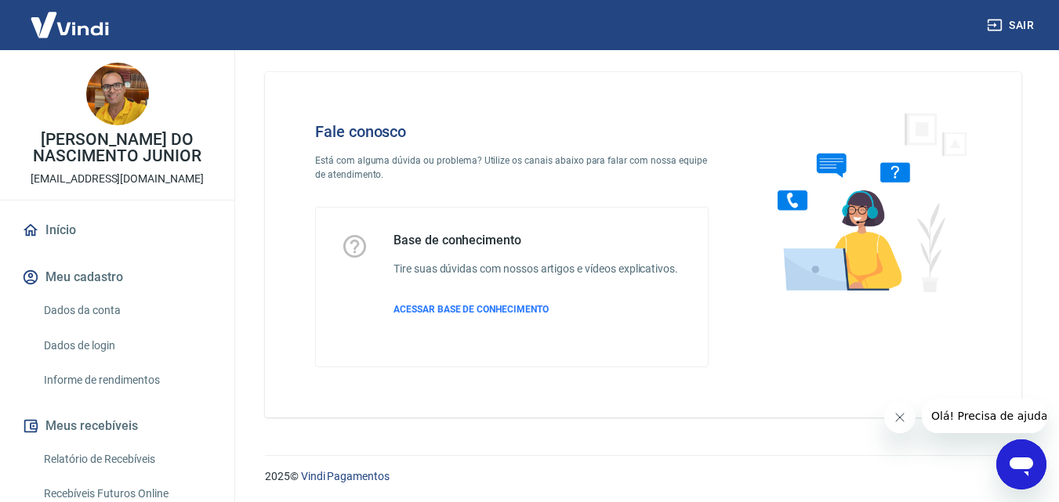
scroll to position [11, 0]
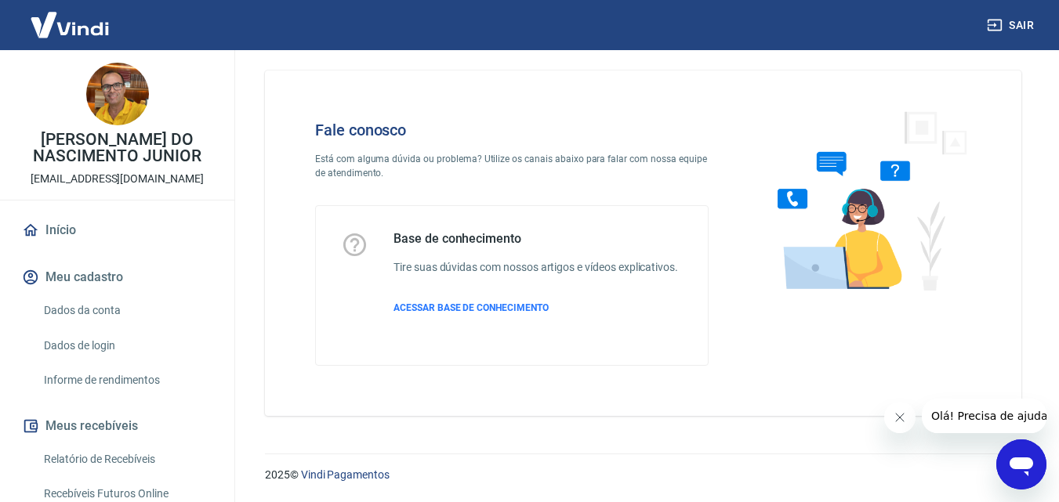
click at [1029, 462] on icon "Abrir janela de mensagens" at bounding box center [1022, 467] width 24 height 19
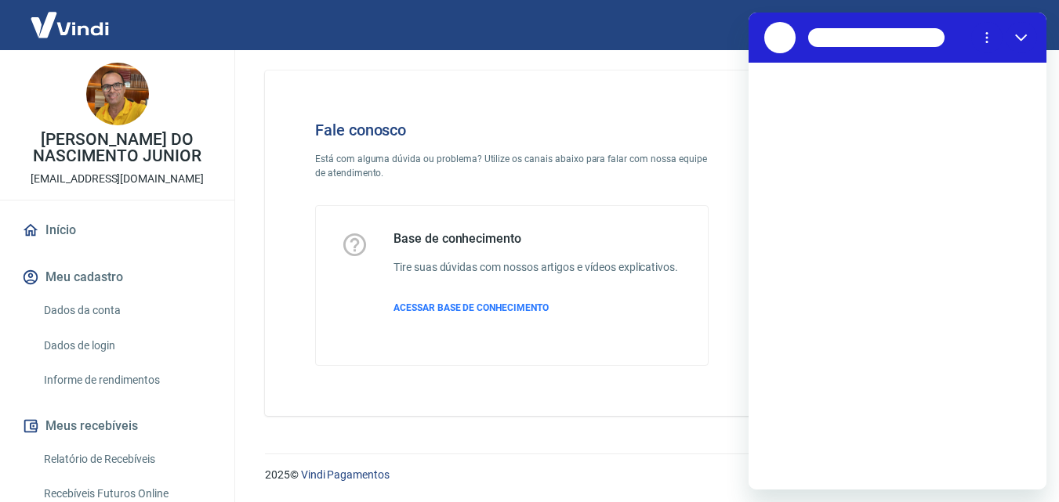
scroll to position [0, 0]
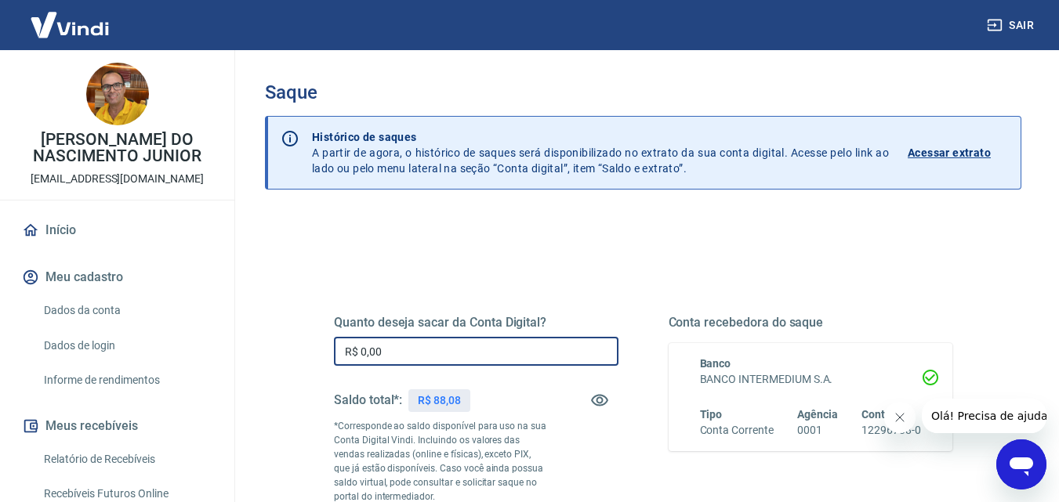
click at [415, 352] on input "R$ 0,00" at bounding box center [476, 351] width 285 height 29
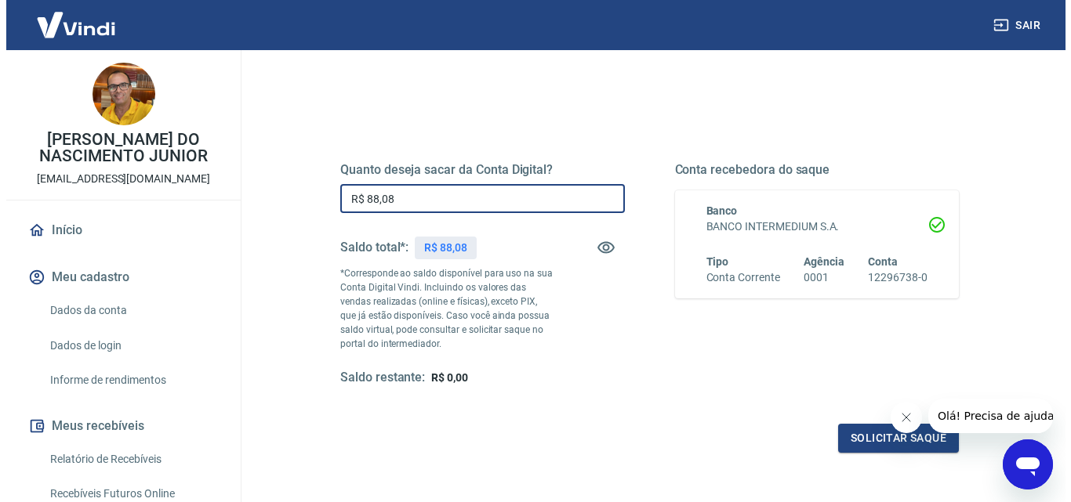
scroll to position [157, 0]
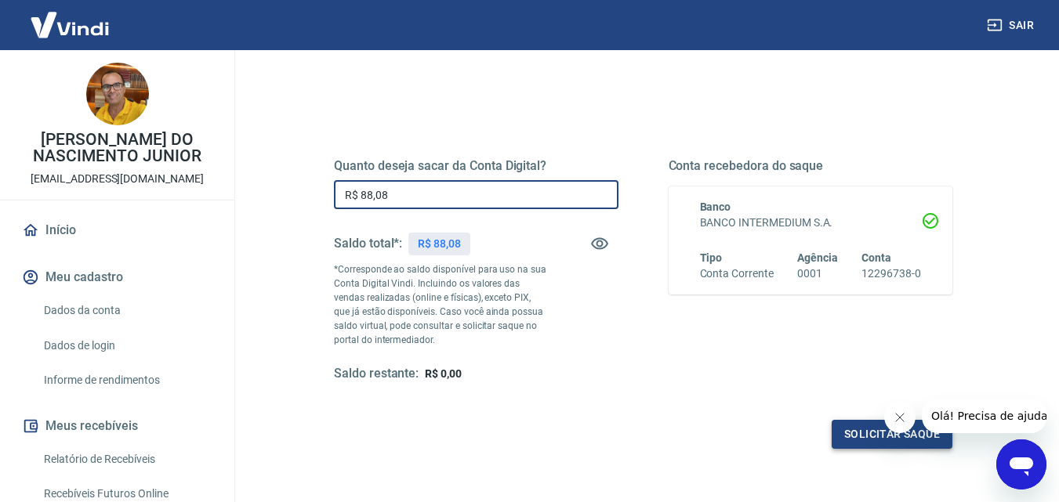
type input "R$ 88,08"
click at [866, 444] on button "Solicitar saque" at bounding box center [892, 434] width 121 height 29
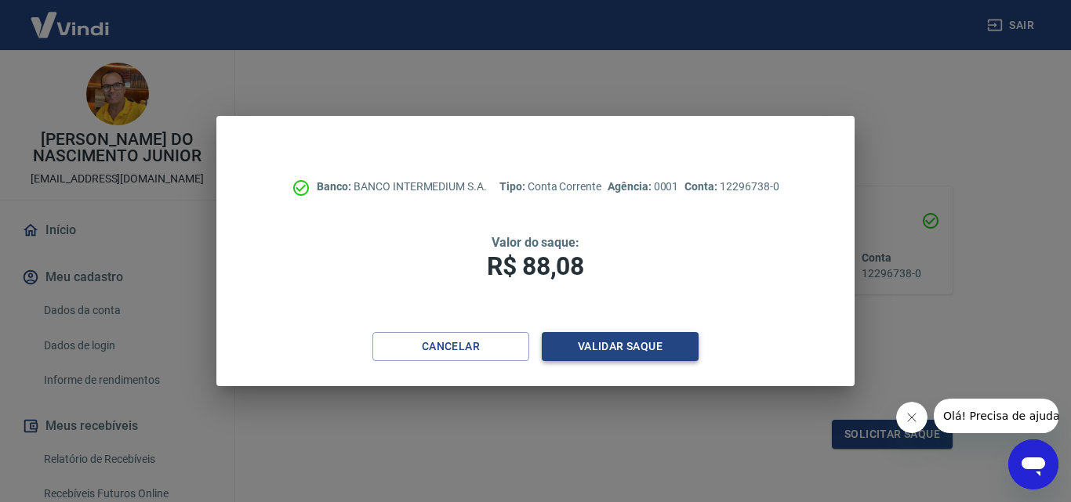
click at [574, 348] on button "Validar saque" at bounding box center [620, 346] width 157 height 29
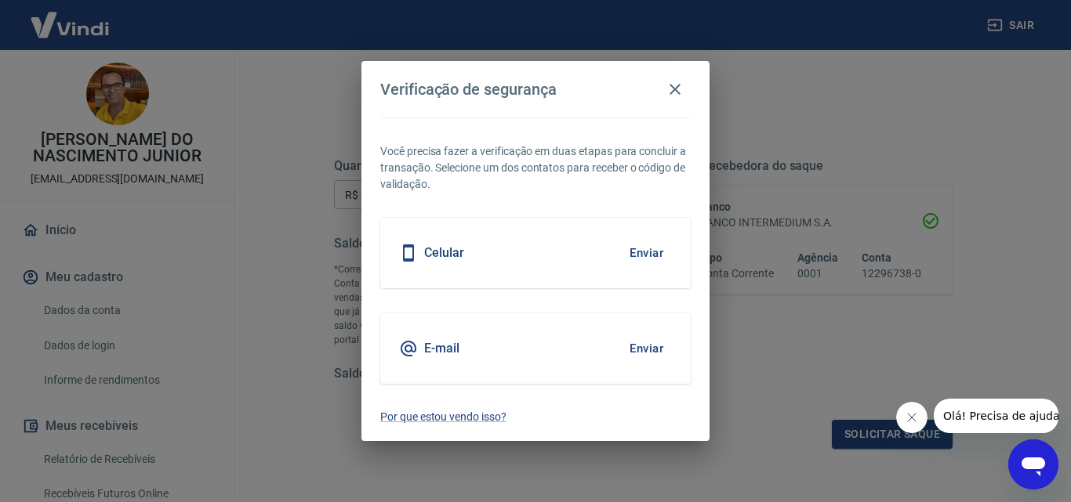
click at [579, 259] on div "Celular Enviar" at bounding box center [535, 253] width 310 height 71
click at [649, 249] on button "Enviar" at bounding box center [646, 253] width 51 height 33
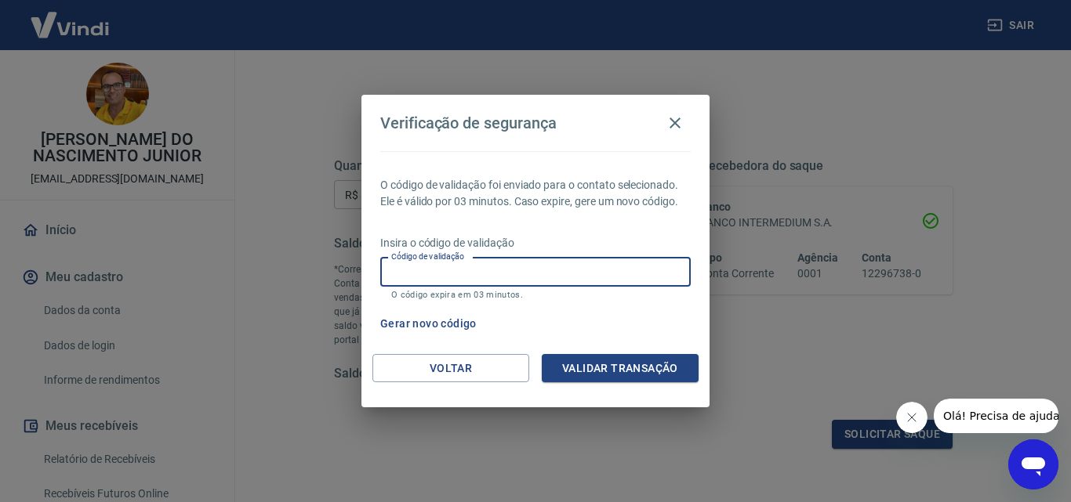
click at [629, 281] on input "Código de validação" at bounding box center [535, 272] width 310 height 29
type input "401653"
click at [627, 373] on button "Validar transação" at bounding box center [620, 368] width 157 height 29
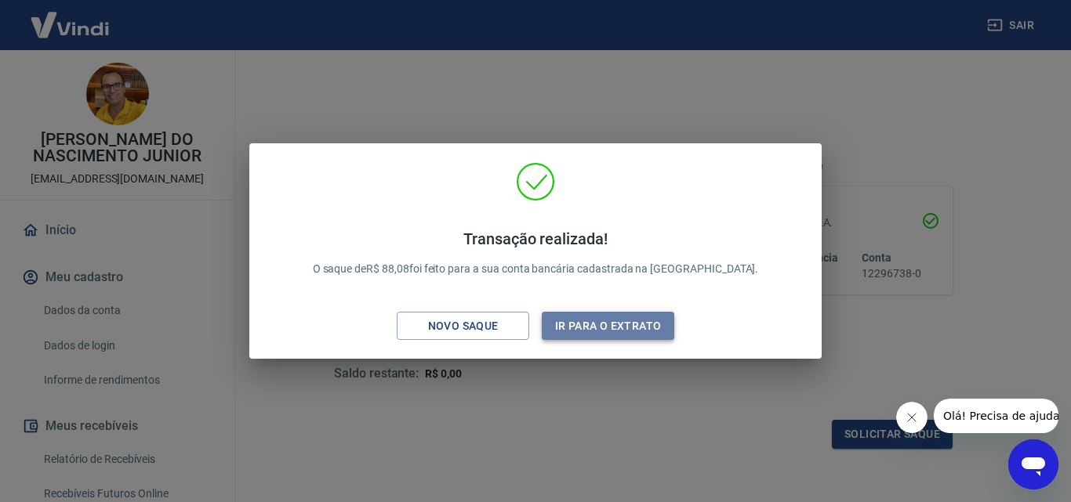
click at [621, 327] on button "Ir para o extrato" at bounding box center [608, 326] width 132 height 29
